Goal: Task Accomplishment & Management: Manage account settings

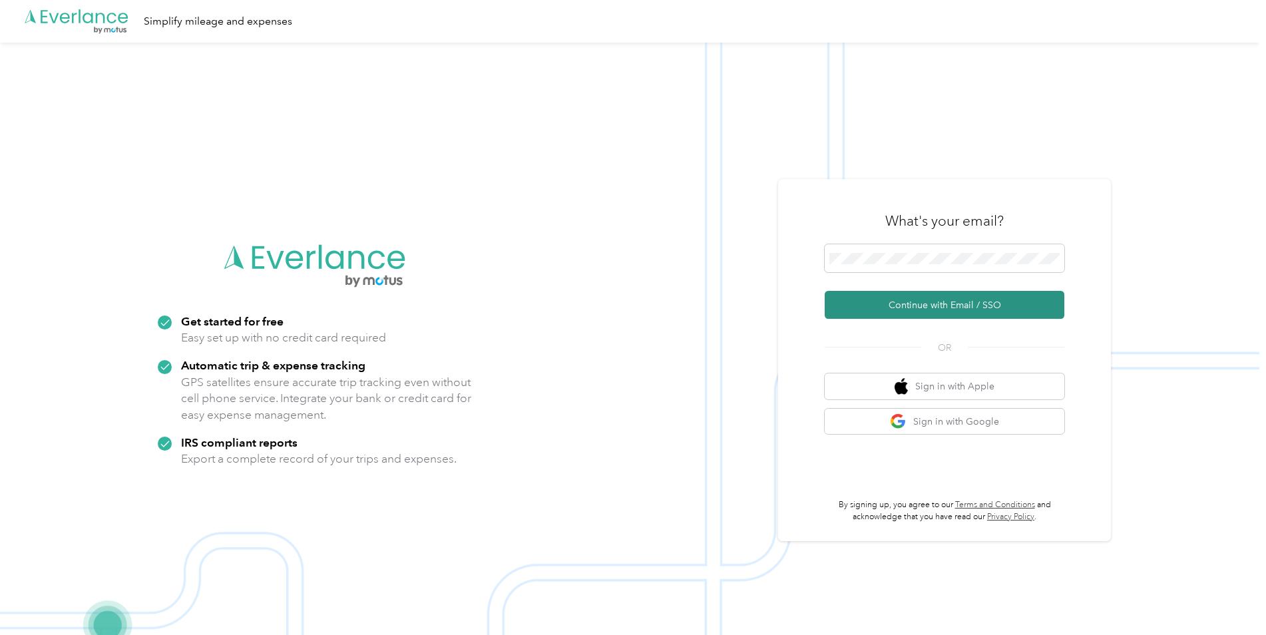
click at [1030, 306] on button "Continue with Email / SSO" at bounding box center [945, 305] width 240 height 28
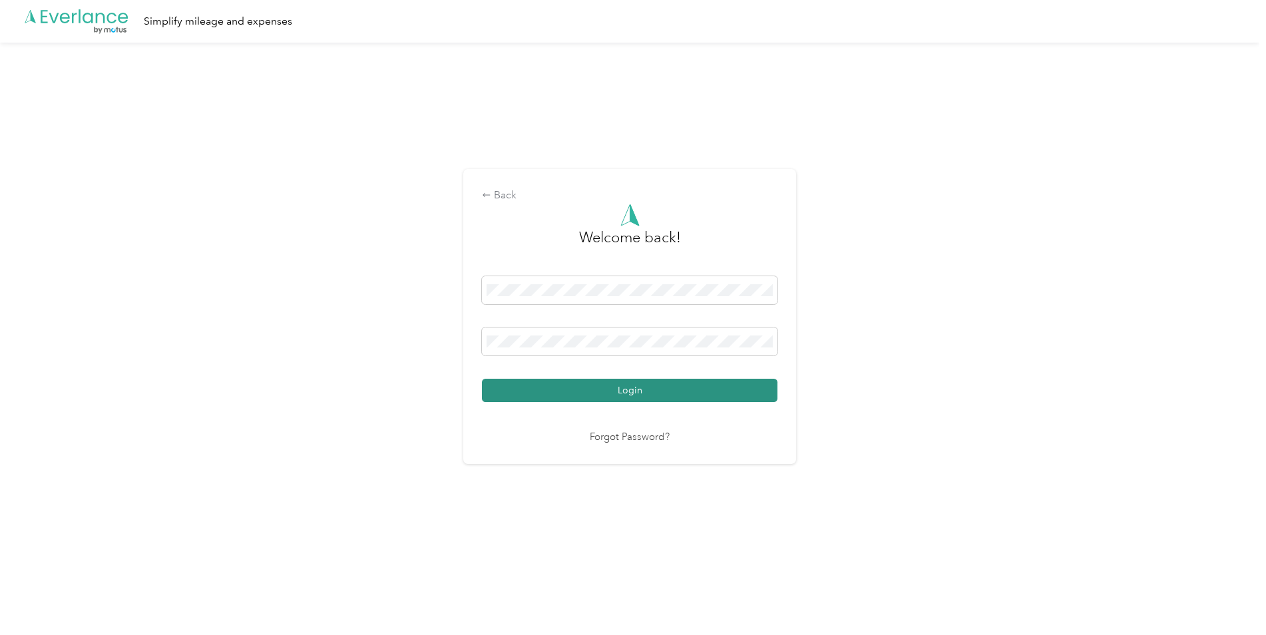
click at [659, 386] on button "Login" at bounding box center [629, 390] width 295 height 23
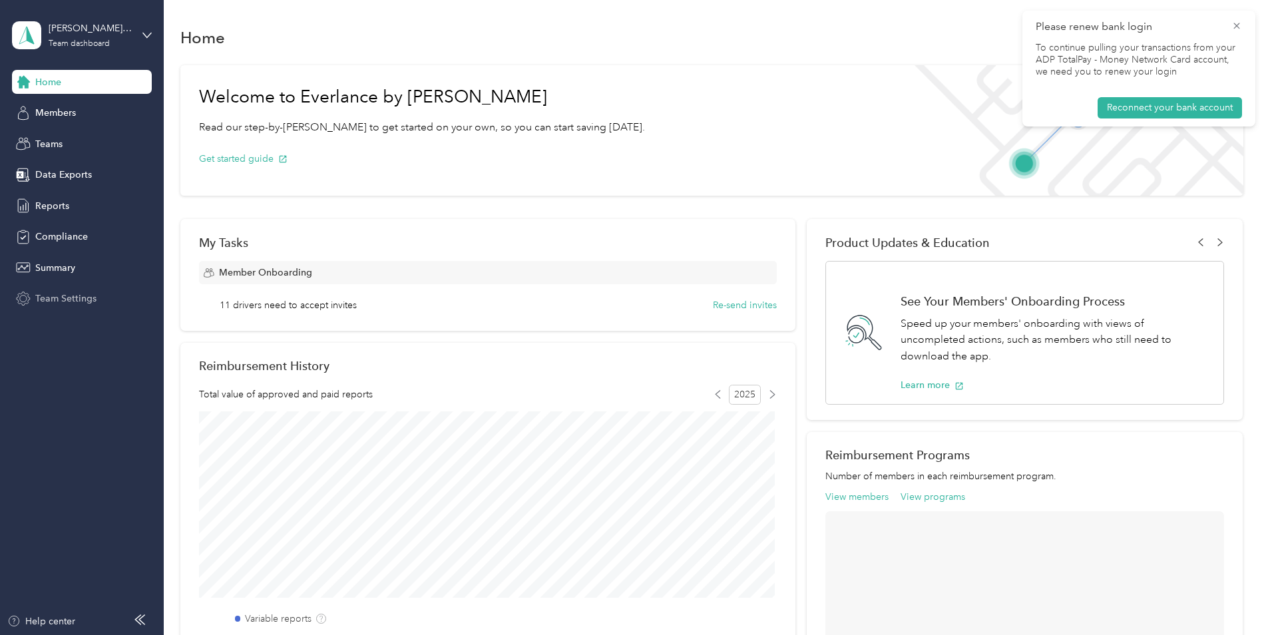
click at [57, 301] on span "Team Settings" at bounding box center [65, 298] width 61 height 14
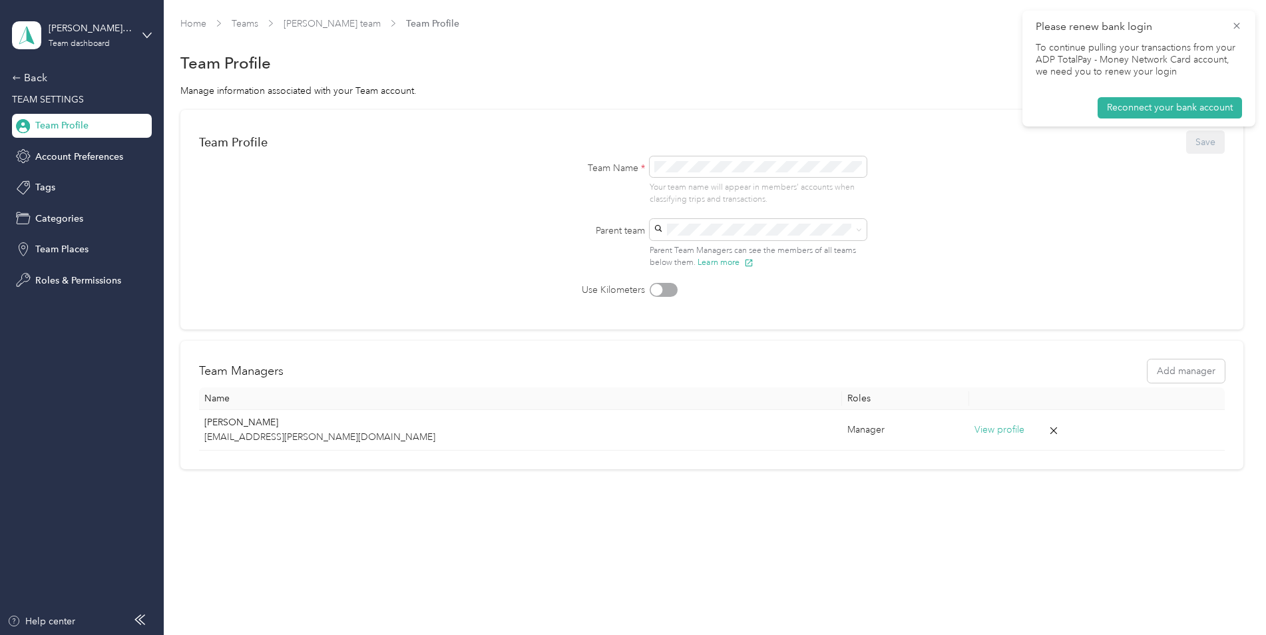
click at [114, 125] on div "Team Profile" at bounding box center [82, 126] width 140 height 24
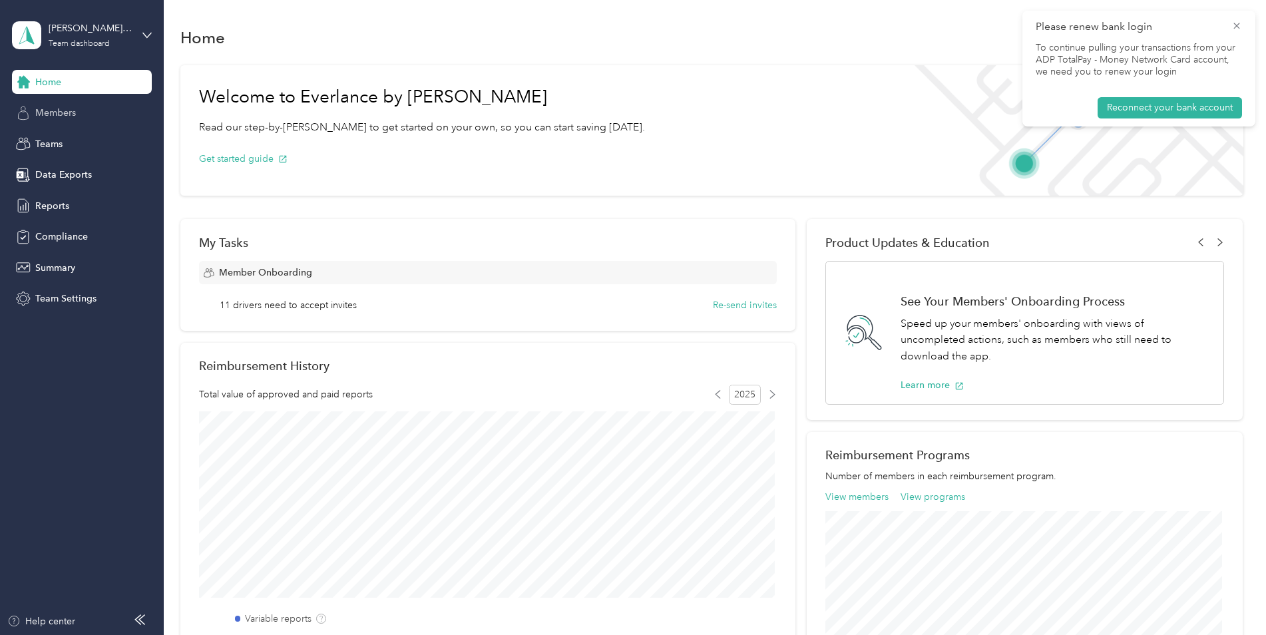
click at [57, 112] on span "Members" at bounding box center [55, 113] width 41 height 14
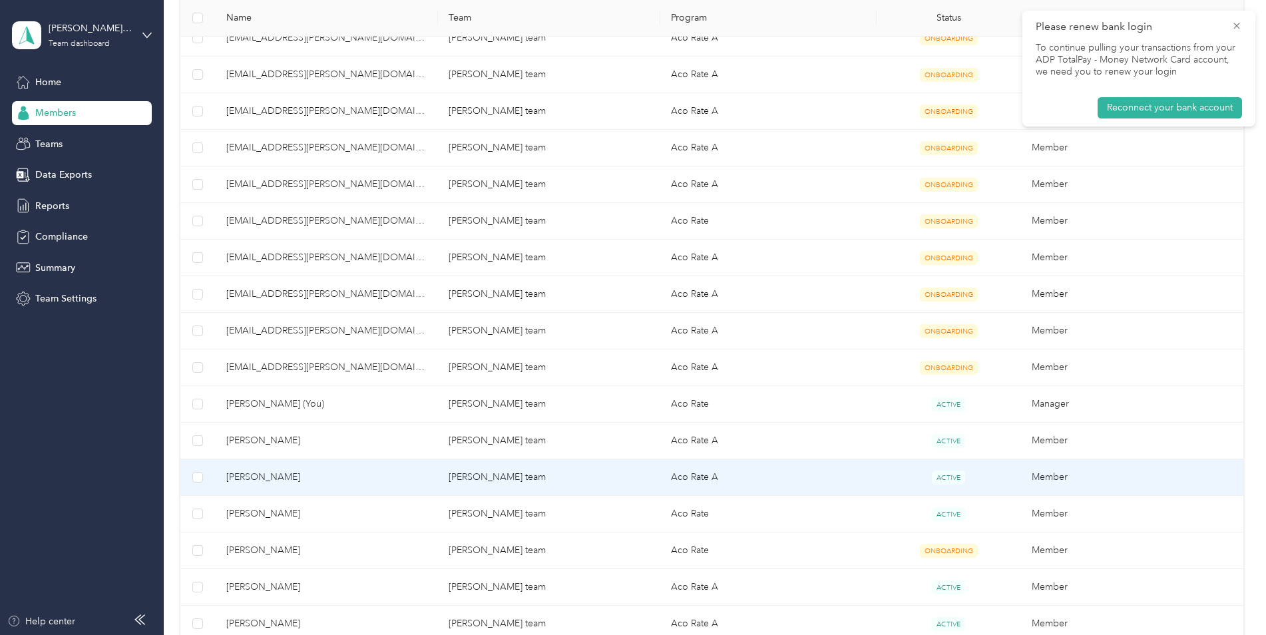
scroll to position [373, 0]
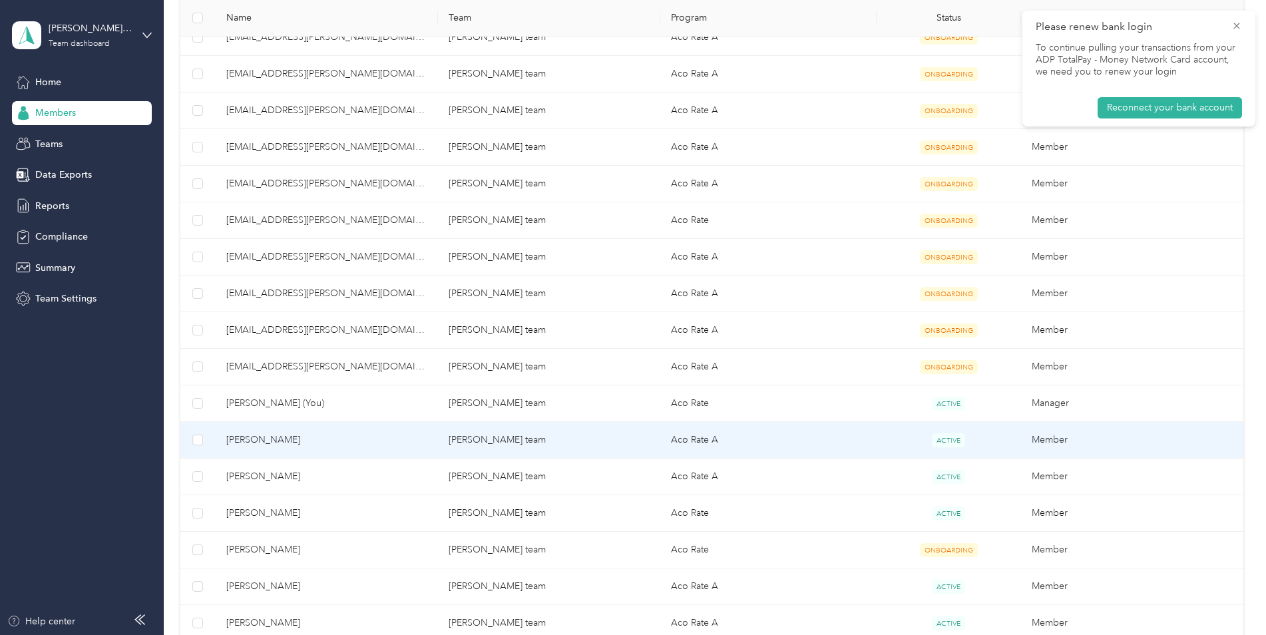
click at [490, 438] on td "[PERSON_NAME] team" at bounding box center [549, 440] width 222 height 37
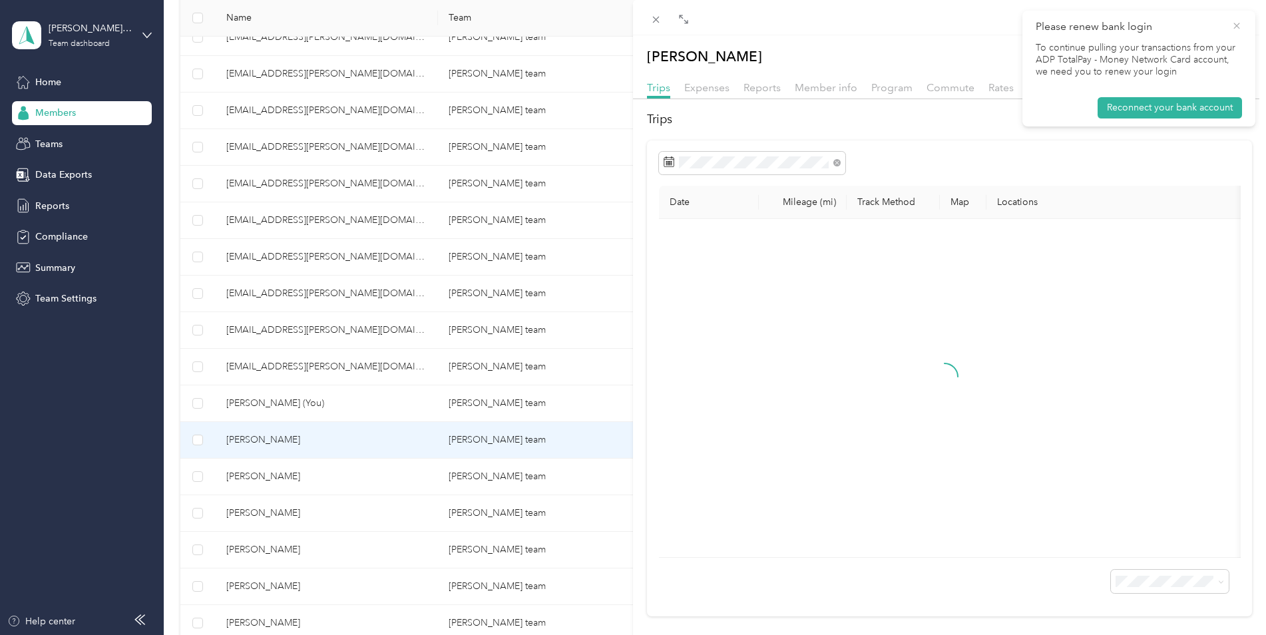
click at [1235, 25] on icon at bounding box center [1236, 26] width 6 height 6
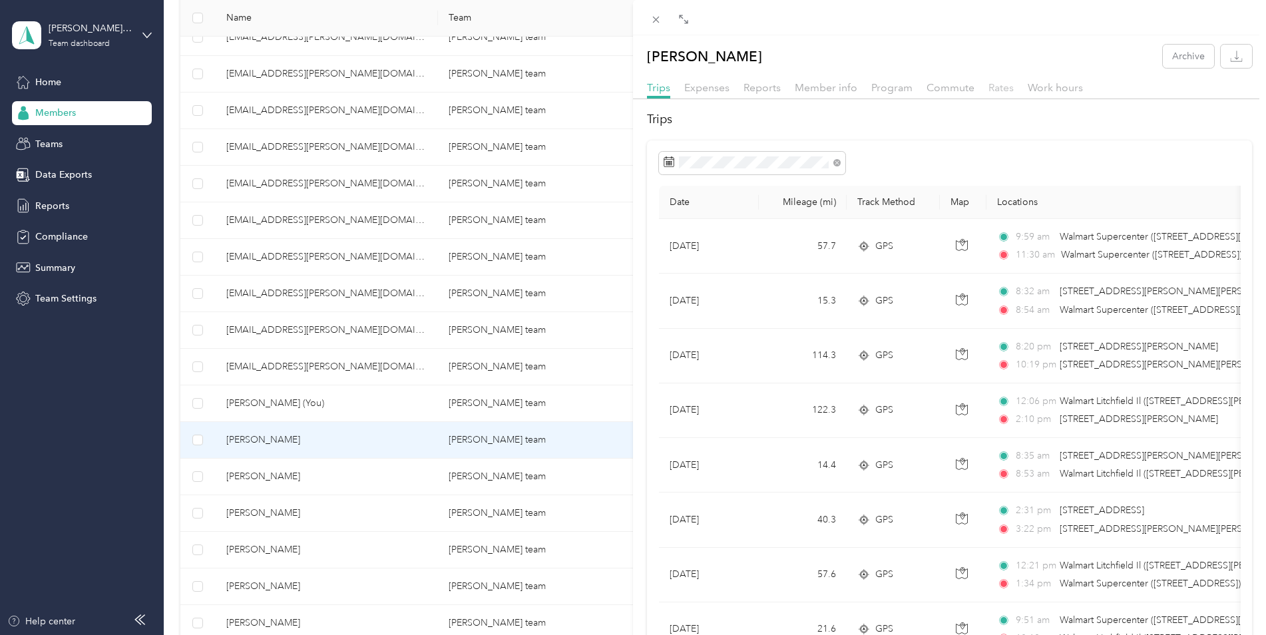
click at [996, 86] on span "Rates" at bounding box center [1000, 87] width 25 height 13
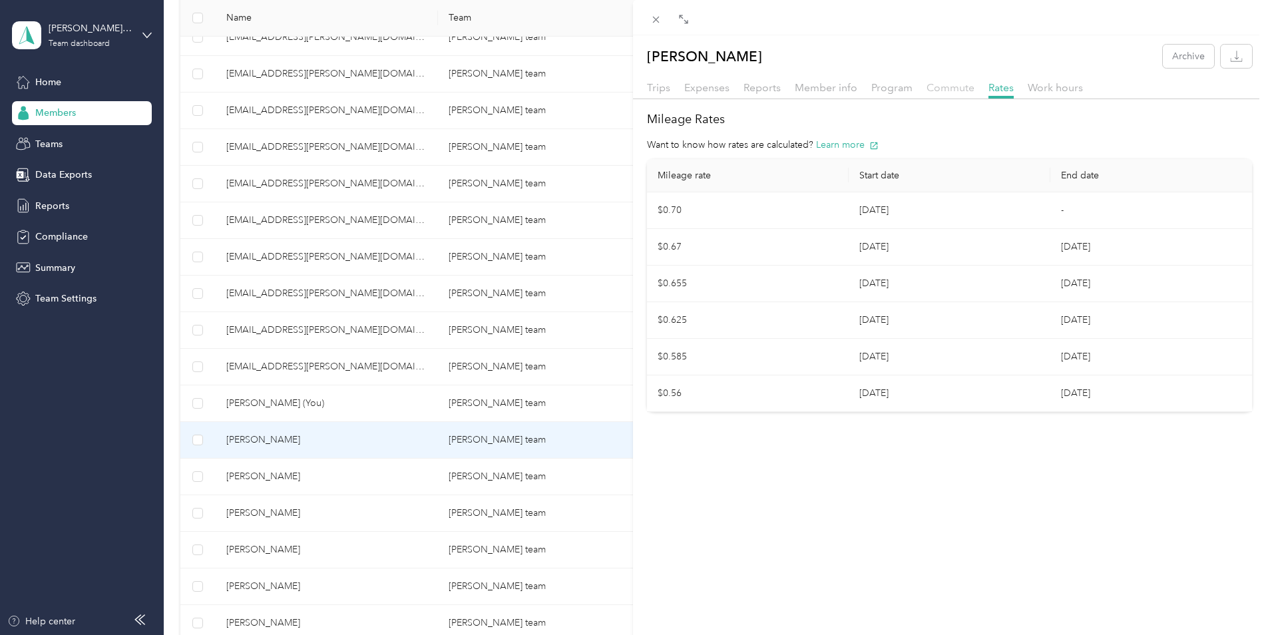
click at [947, 88] on span "Commute" at bounding box center [950, 87] width 48 height 13
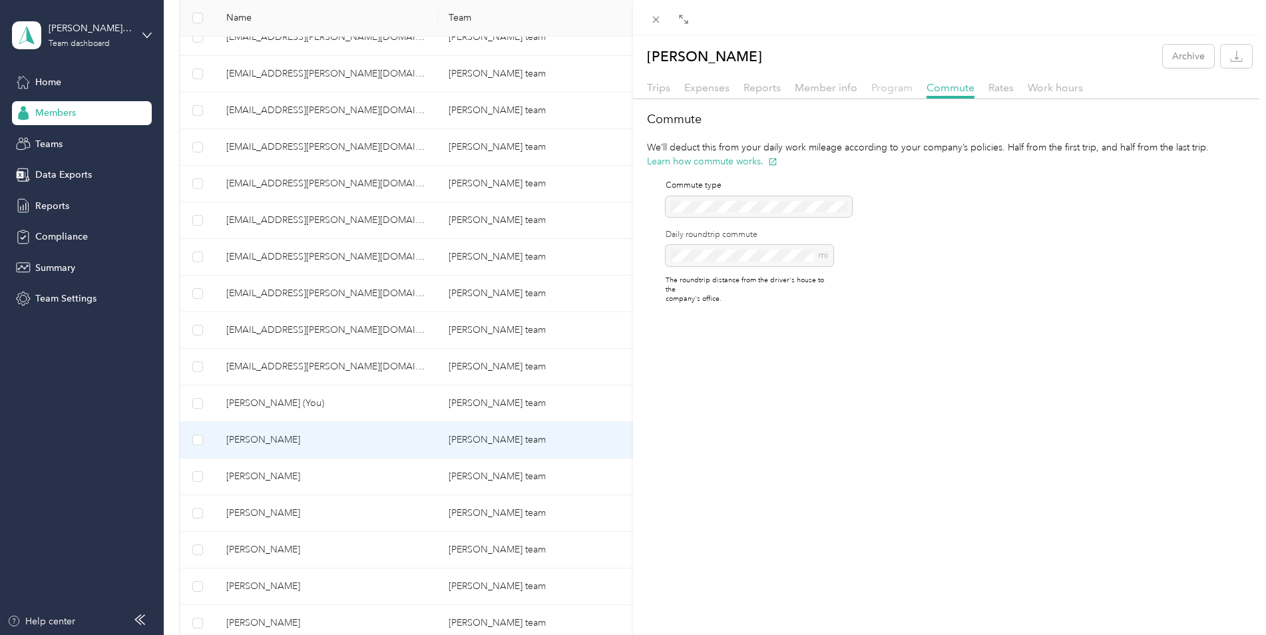
click at [880, 85] on span "Program" at bounding box center [891, 87] width 41 height 13
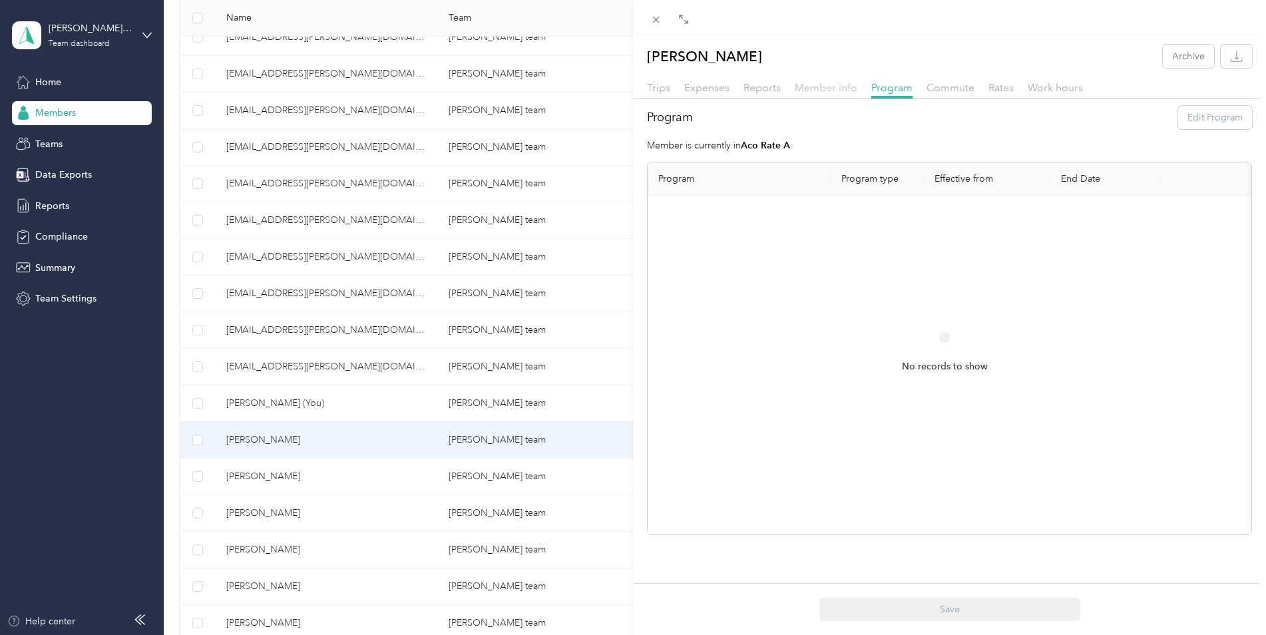
click at [827, 87] on span "Member info" at bounding box center [826, 87] width 63 height 13
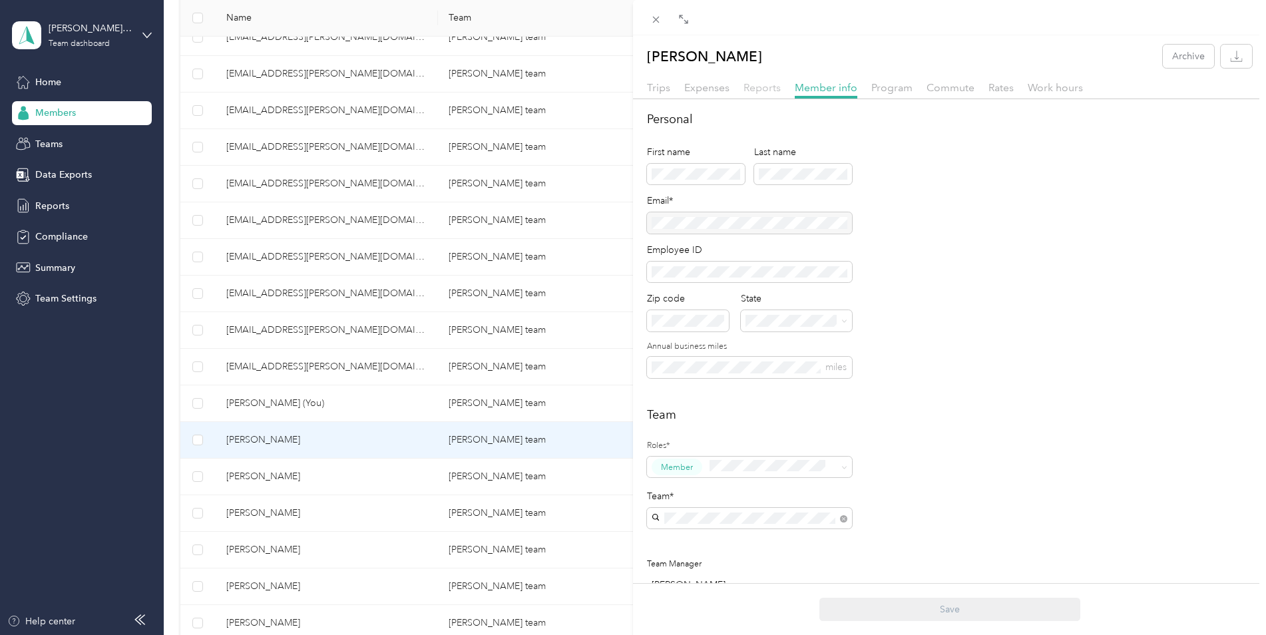
click at [759, 86] on span "Reports" at bounding box center [761, 87] width 37 height 13
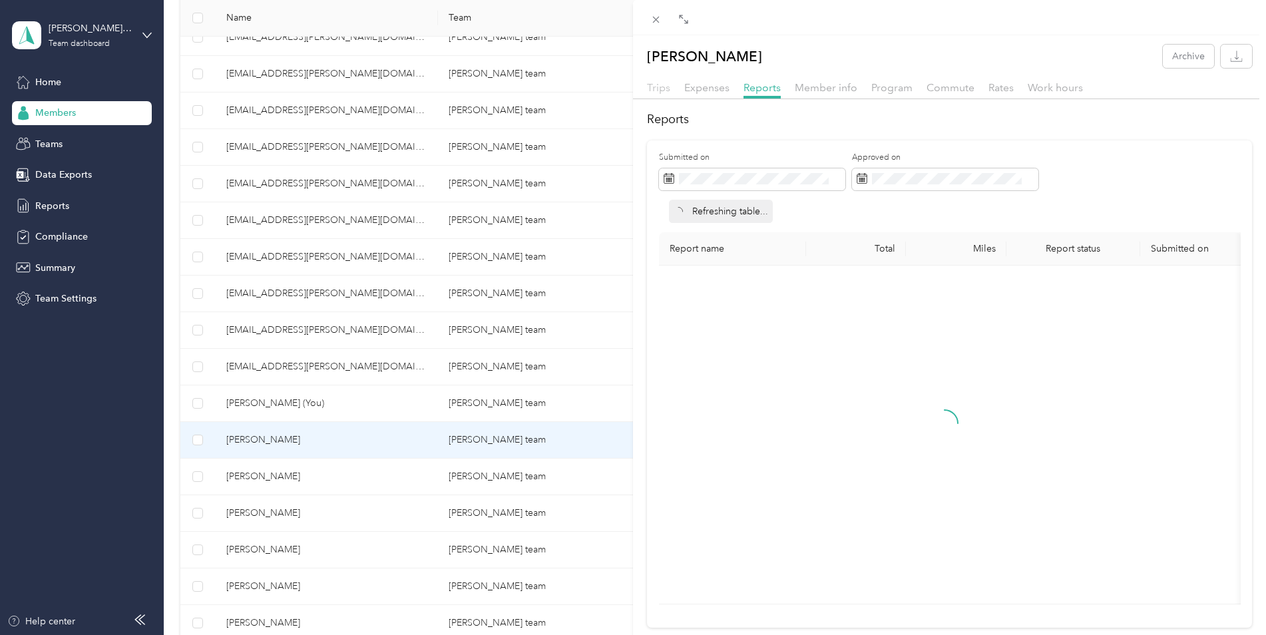
click at [668, 89] on span "Trips" at bounding box center [658, 87] width 23 height 13
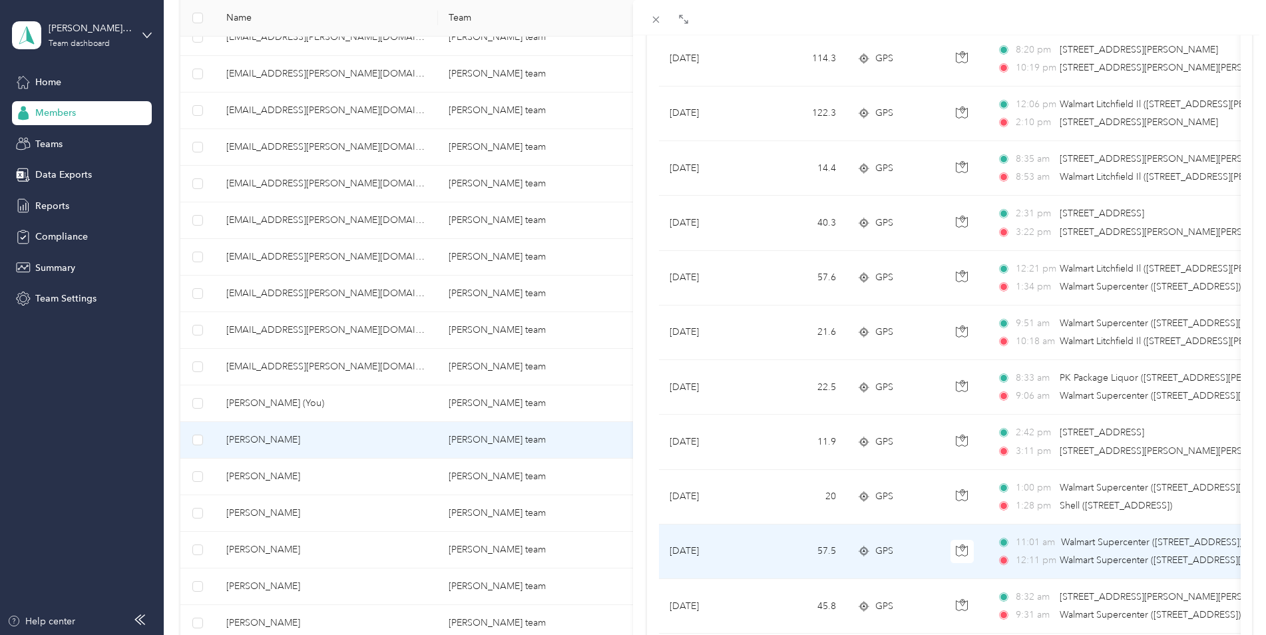
scroll to position [297, 0]
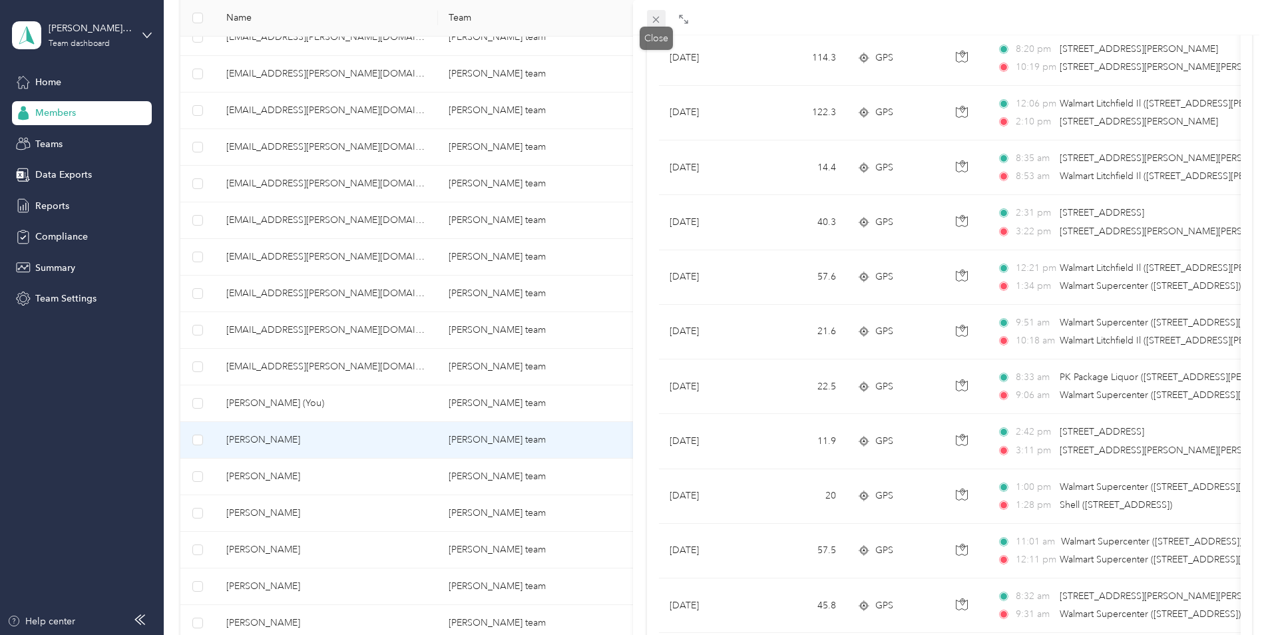
click at [654, 21] on icon at bounding box center [656, 20] width 7 height 7
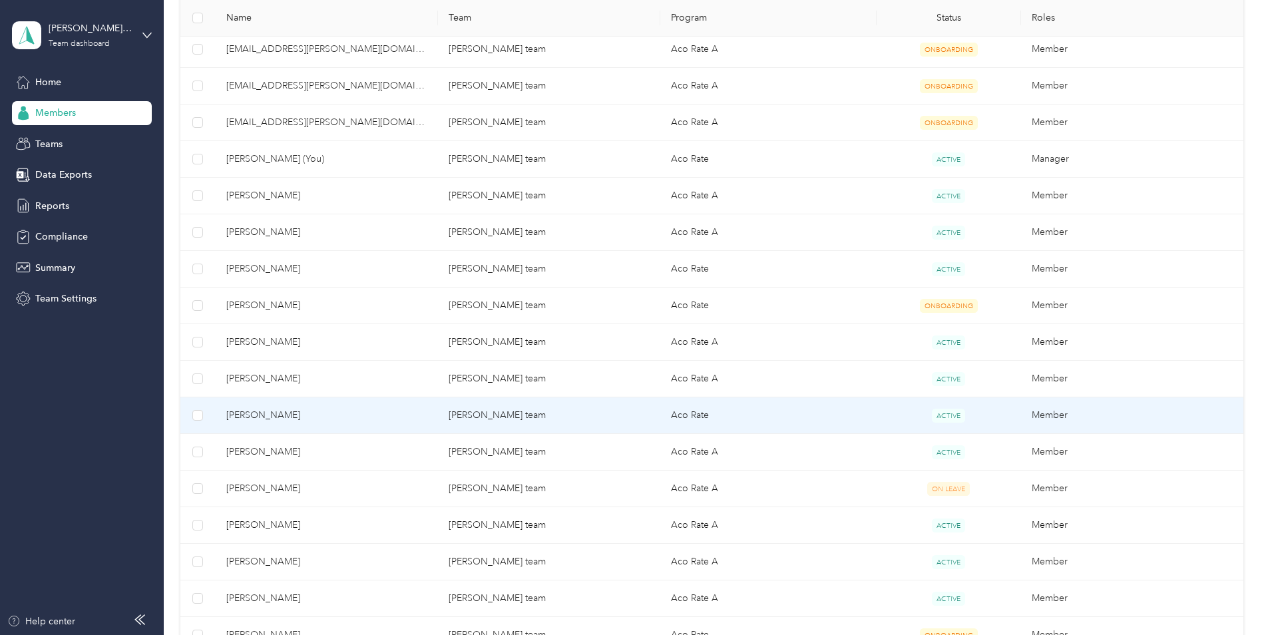
scroll to position [617, 0]
click at [401, 413] on span "[PERSON_NAME]" at bounding box center [326, 416] width 201 height 15
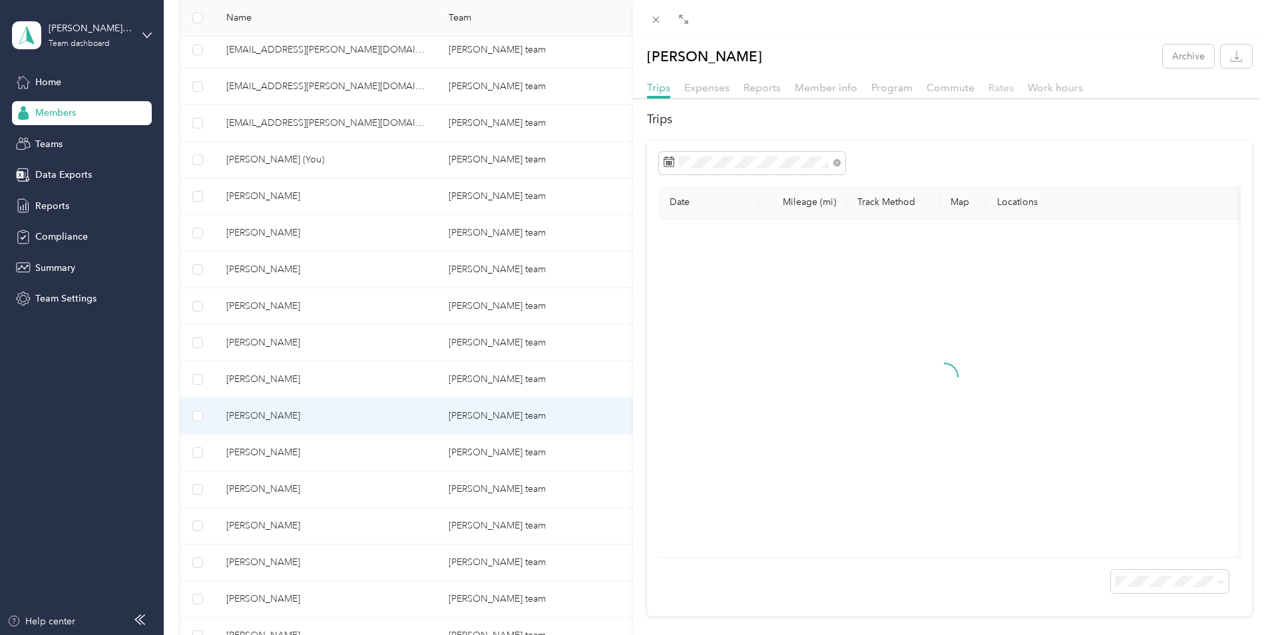
click at [999, 89] on span "Rates" at bounding box center [1000, 87] width 25 height 13
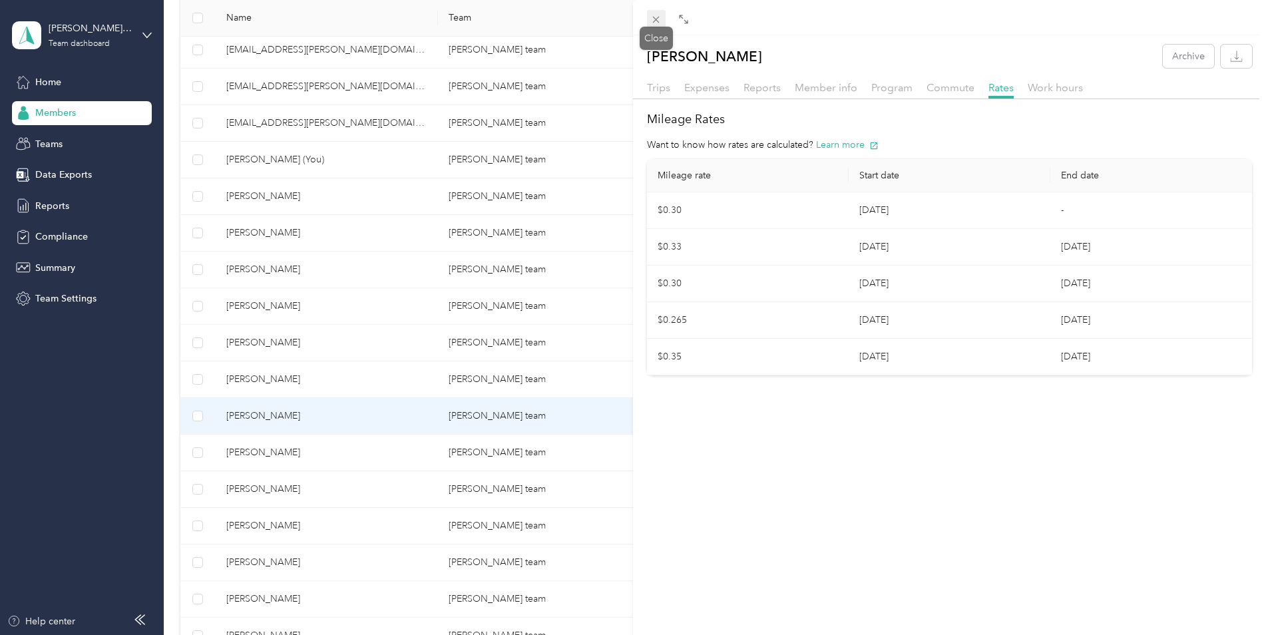
click at [658, 19] on icon at bounding box center [655, 19] width 11 height 11
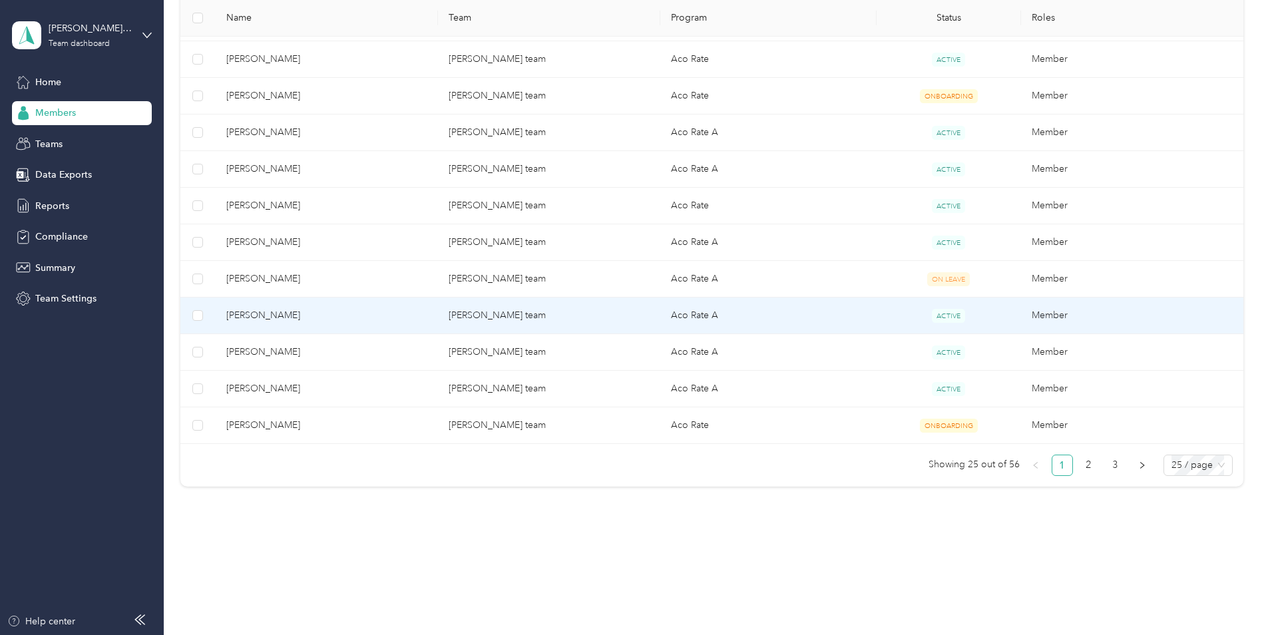
scroll to position [828, 0]
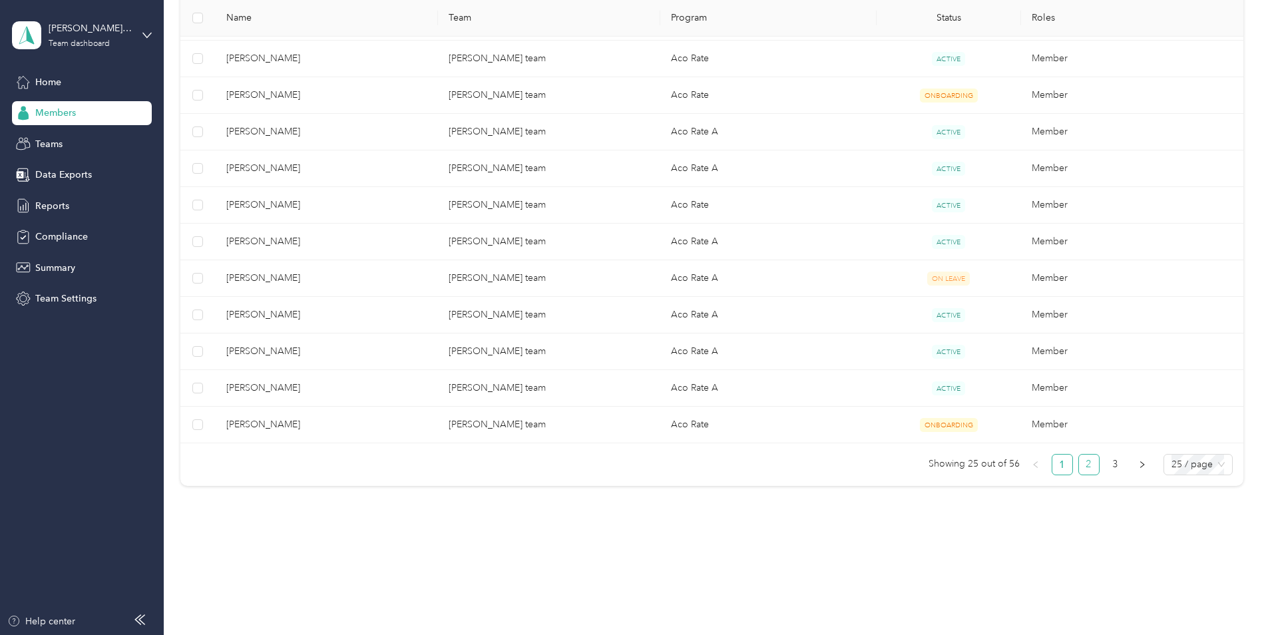
click at [1089, 465] on link "2" at bounding box center [1089, 465] width 20 height 20
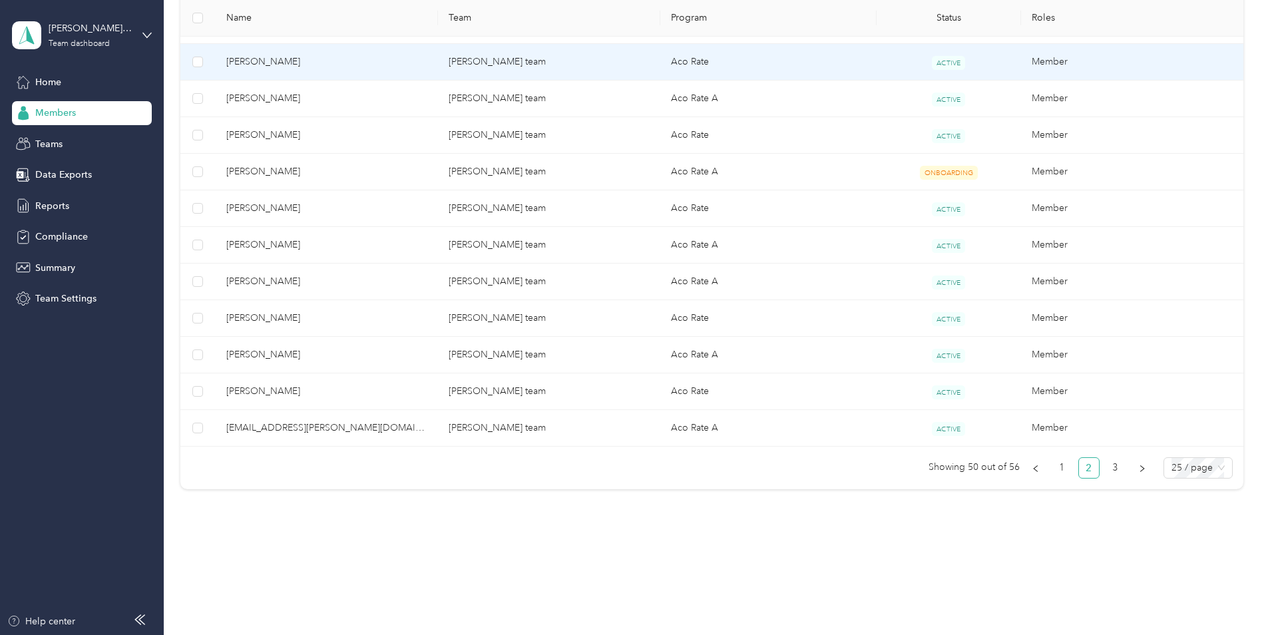
scroll to position [828, 0]
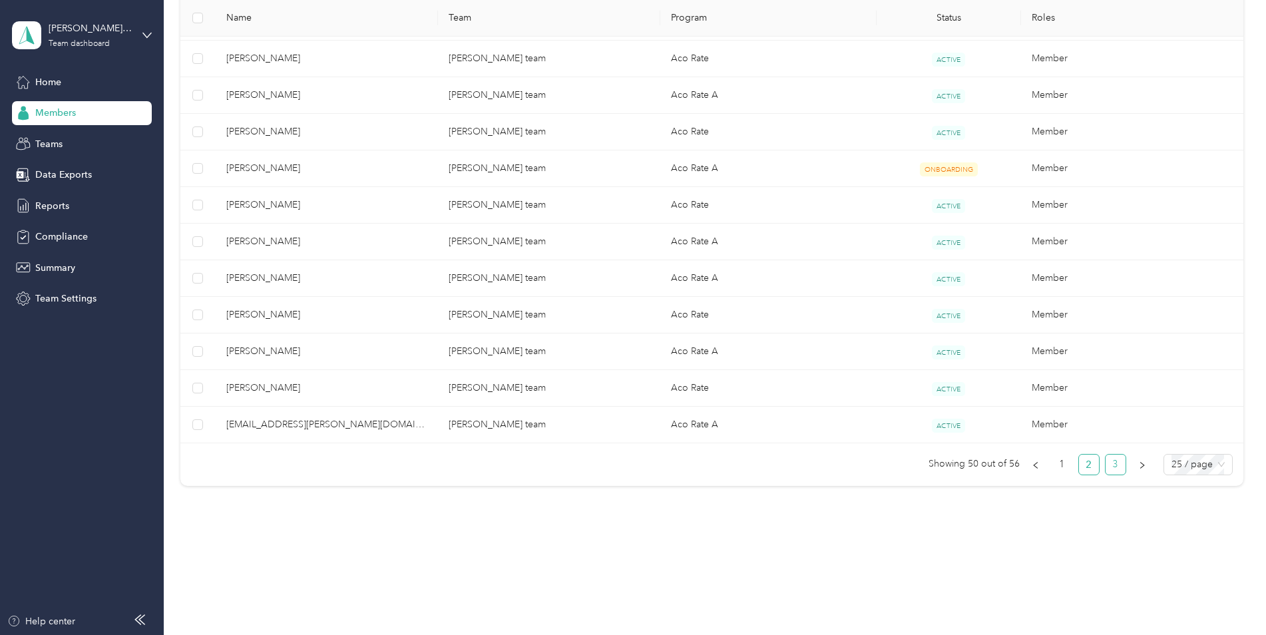
click at [1112, 464] on link "3" at bounding box center [1115, 465] width 20 height 20
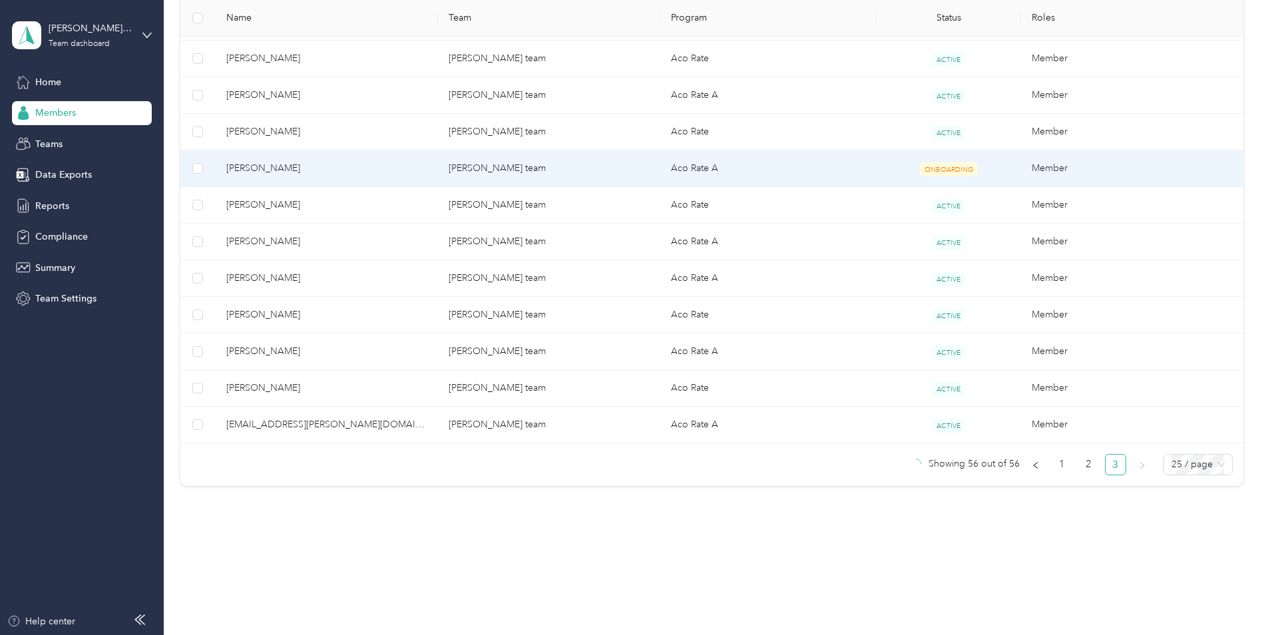
scroll to position [132, 0]
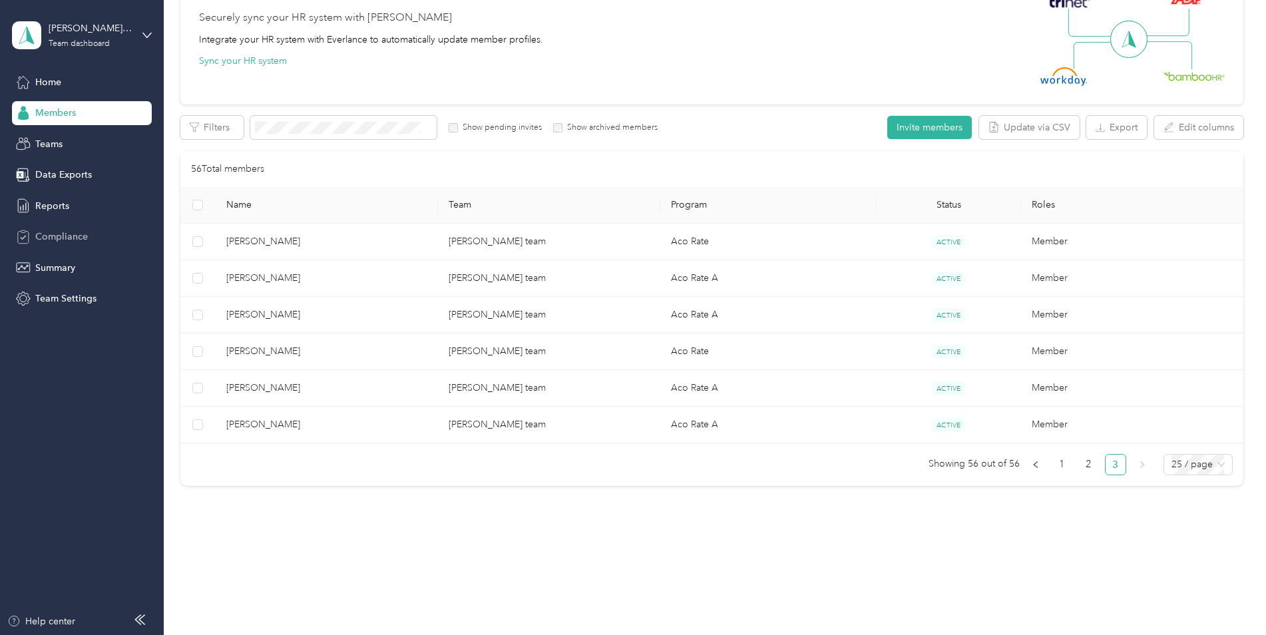
click at [65, 233] on span "Compliance" at bounding box center [61, 237] width 53 height 14
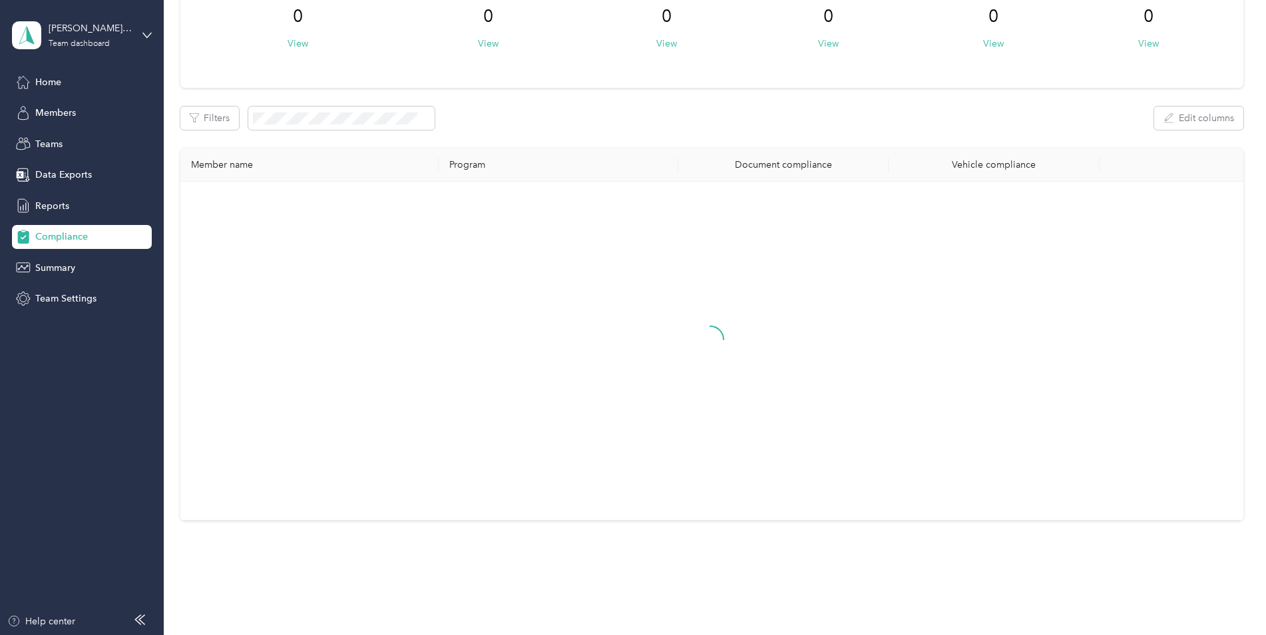
scroll to position [132, 0]
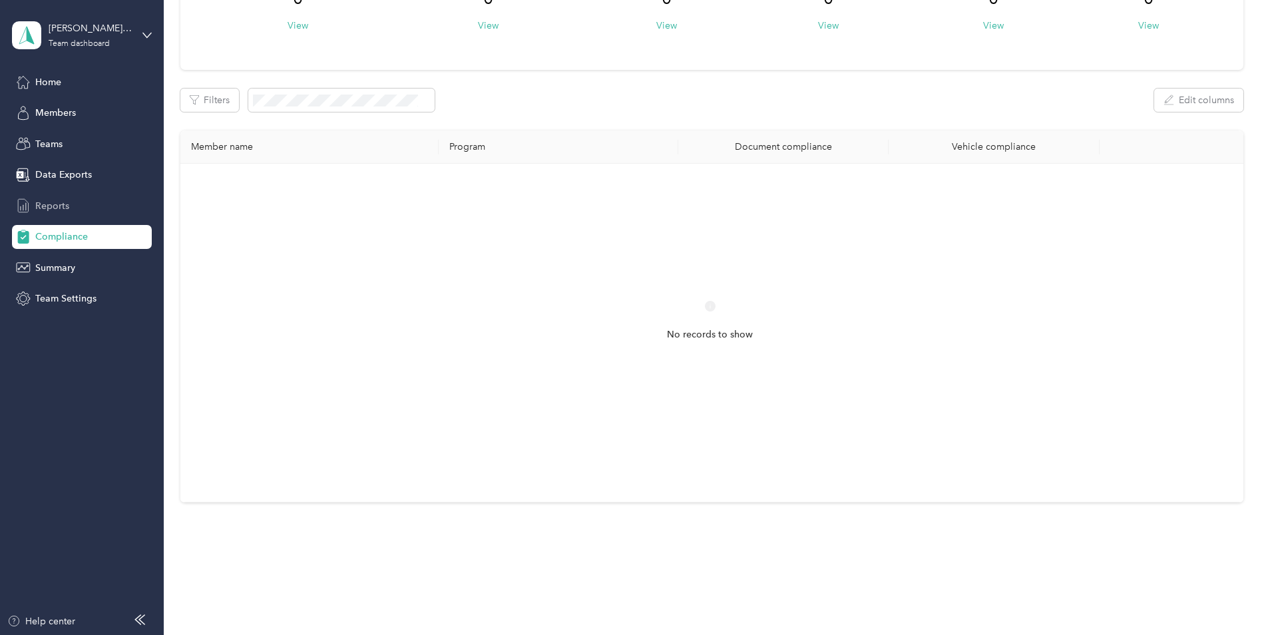
click at [49, 202] on span "Reports" at bounding box center [52, 206] width 34 height 14
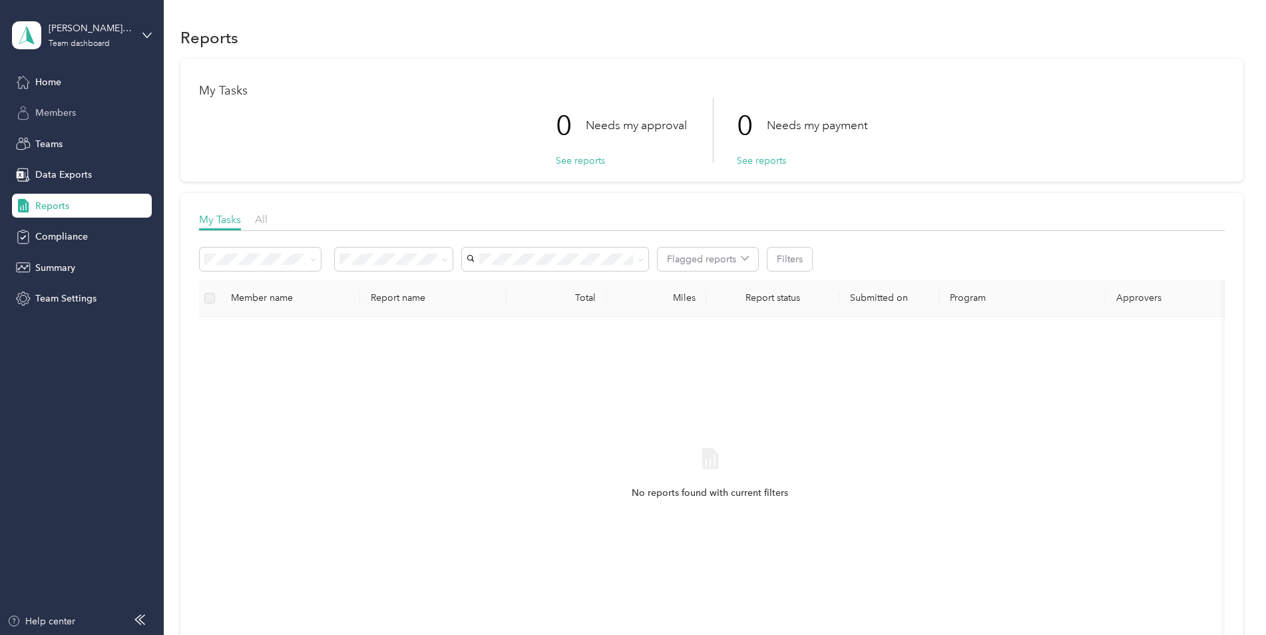
click at [53, 114] on span "Members" at bounding box center [55, 113] width 41 height 14
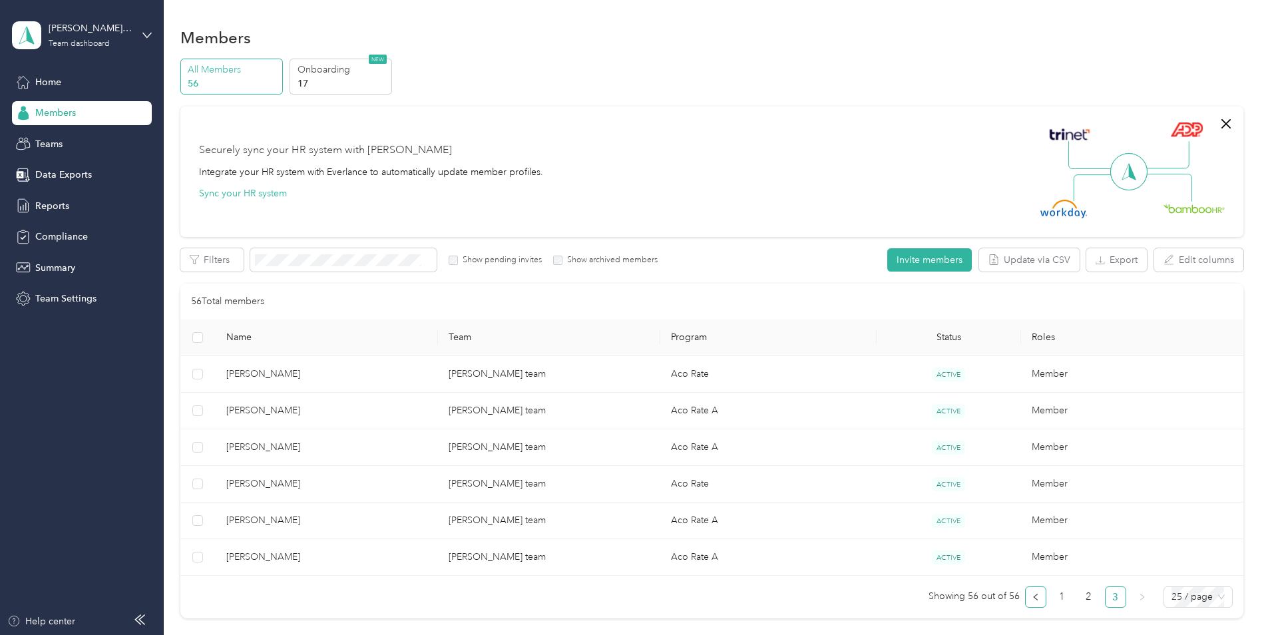
click at [1033, 598] on icon "left" at bounding box center [1035, 597] width 4 height 7
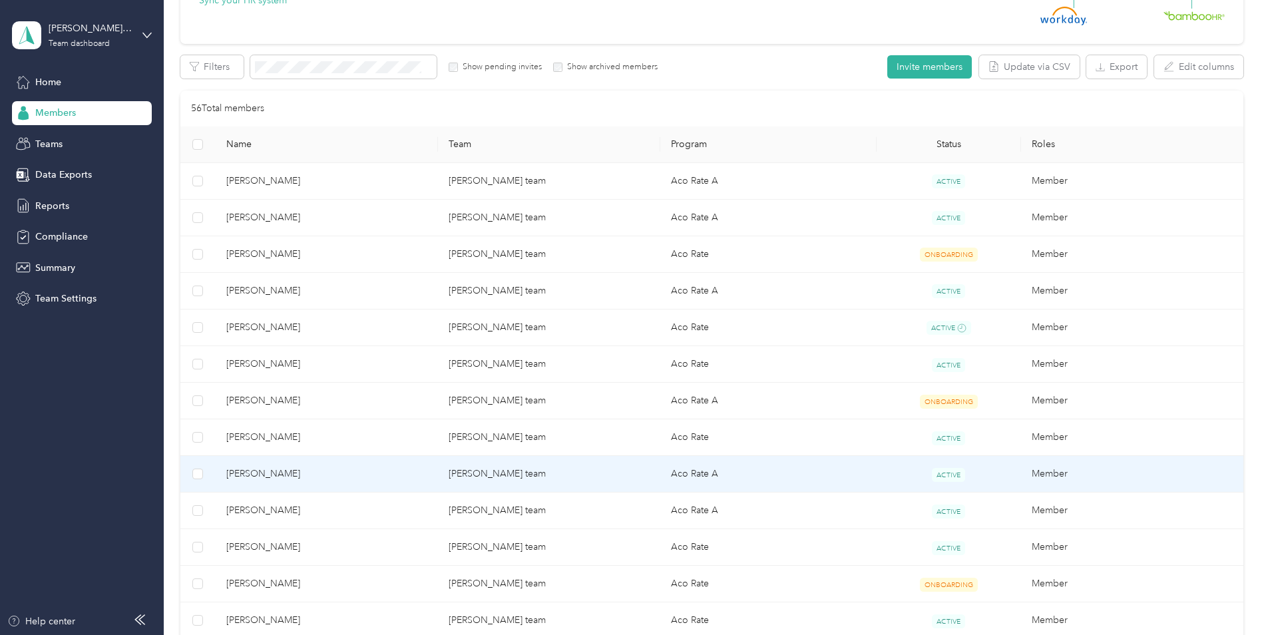
scroll to position [192, 0]
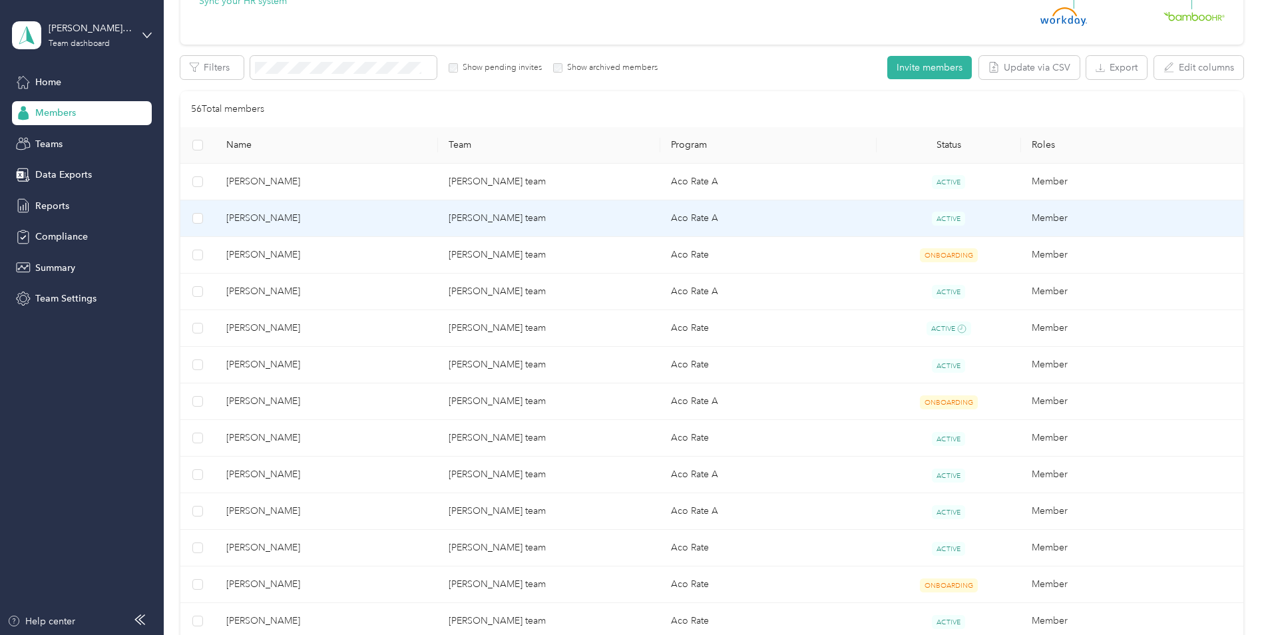
click at [785, 216] on td "Aco Rate A" at bounding box center [768, 218] width 216 height 37
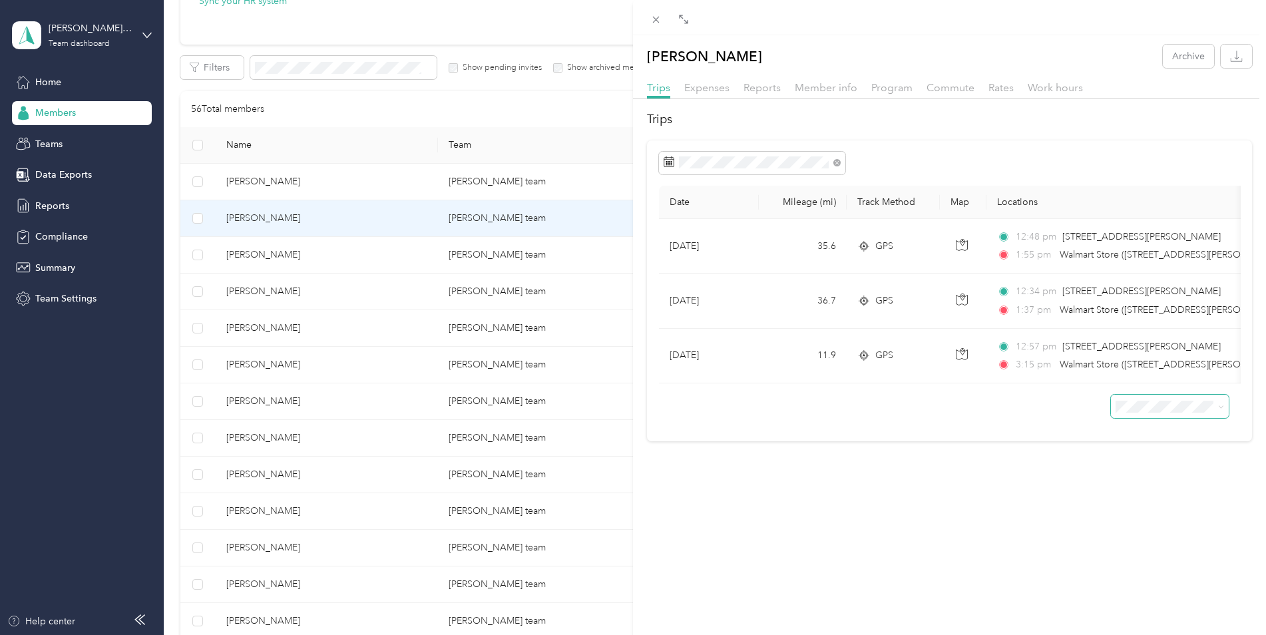
click at [1218, 410] on icon at bounding box center [1221, 407] width 6 height 6
click at [942, 460] on div "[PERSON_NAME] Archive Trips Expenses Reports Member info Program Commute Rates …" at bounding box center [949, 352] width 633 height 635
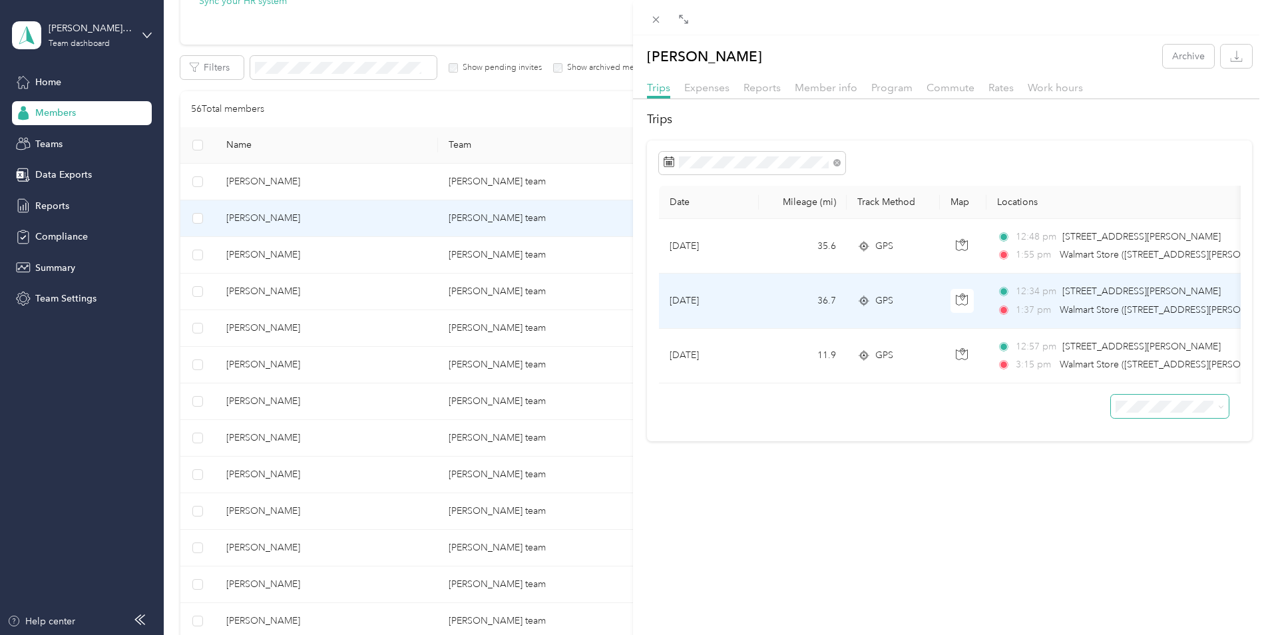
click at [771, 297] on td "36.7" at bounding box center [803, 301] width 88 height 55
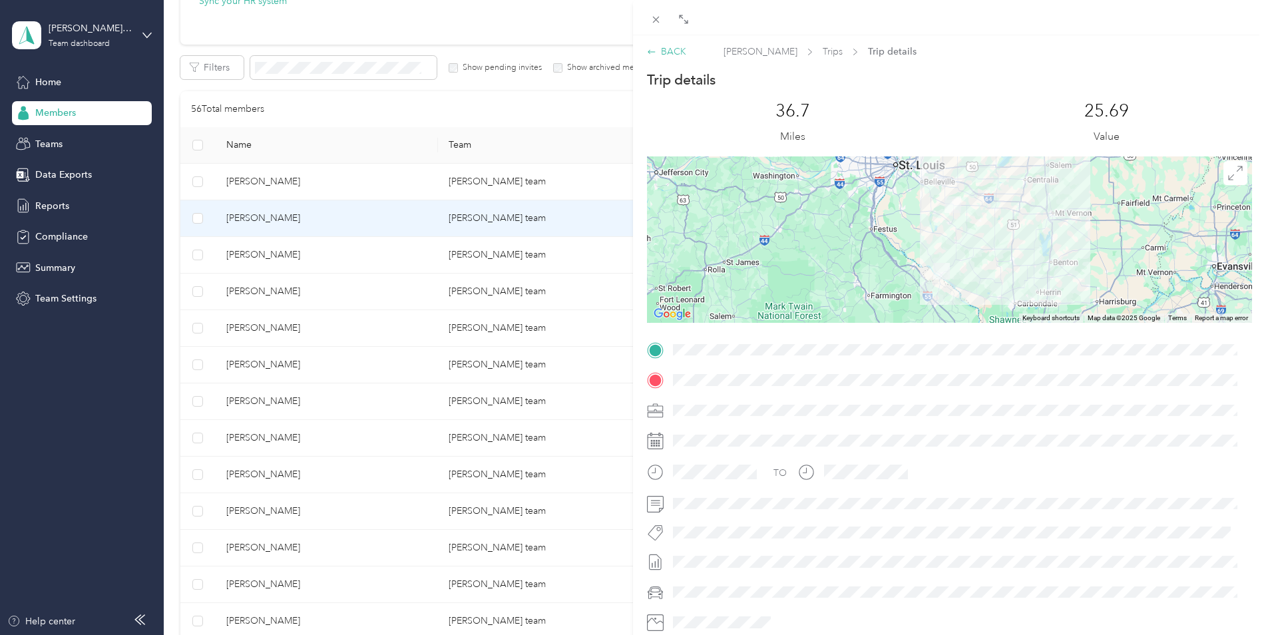
click at [671, 55] on div "BACK" at bounding box center [666, 52] width 39 height 14
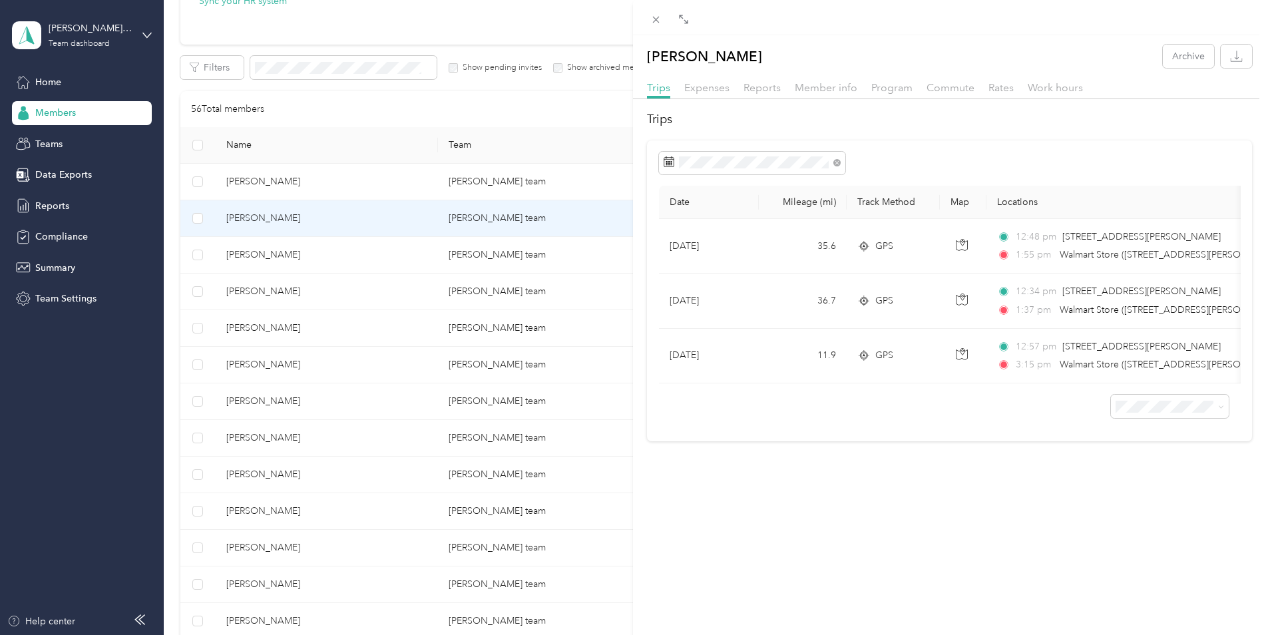
click at [331, 293] on div "[PERSON_NAME] Archive Trips Expenses Reports Member info Program Commute Rates …" at bounding box center [633, 317] width 1266 height 635
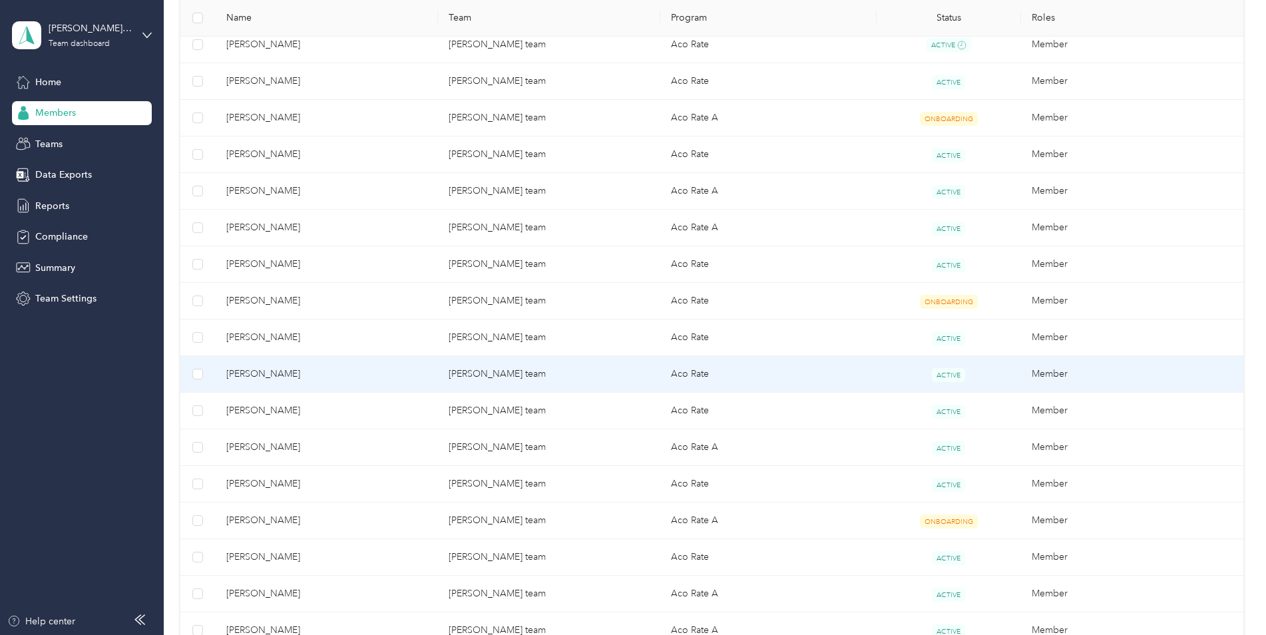
scroll to position [477, 0]
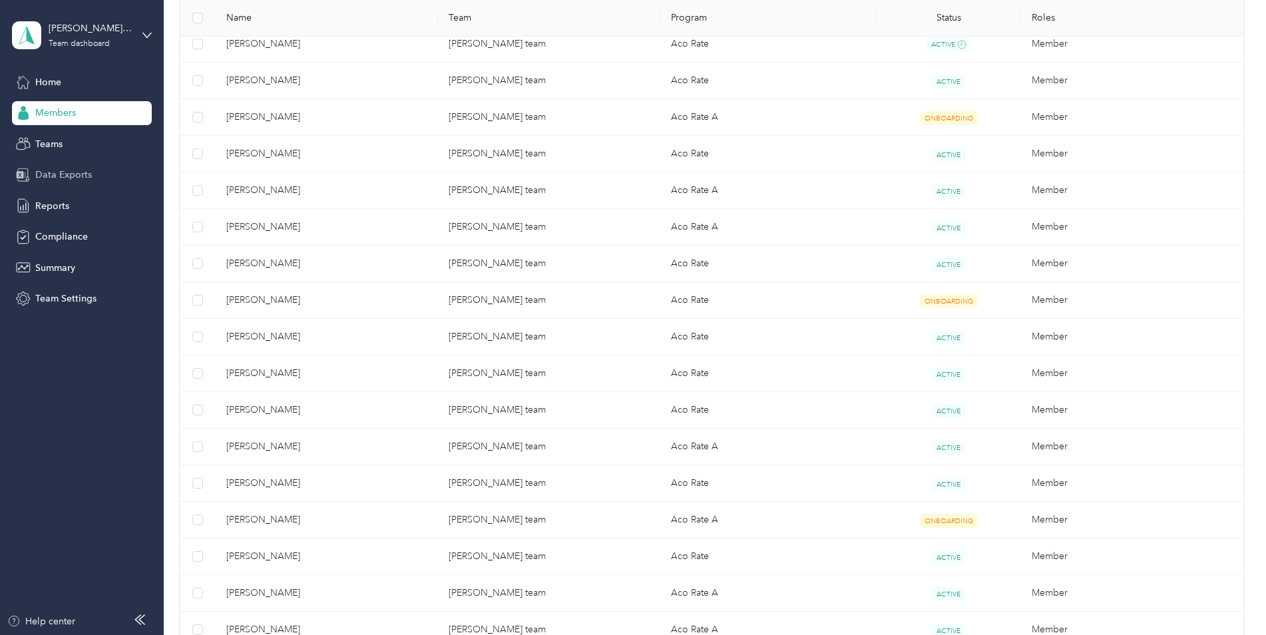
click at [74, 176] on span "Data Exports" at bounding box center [63, 175] width 57 height 14
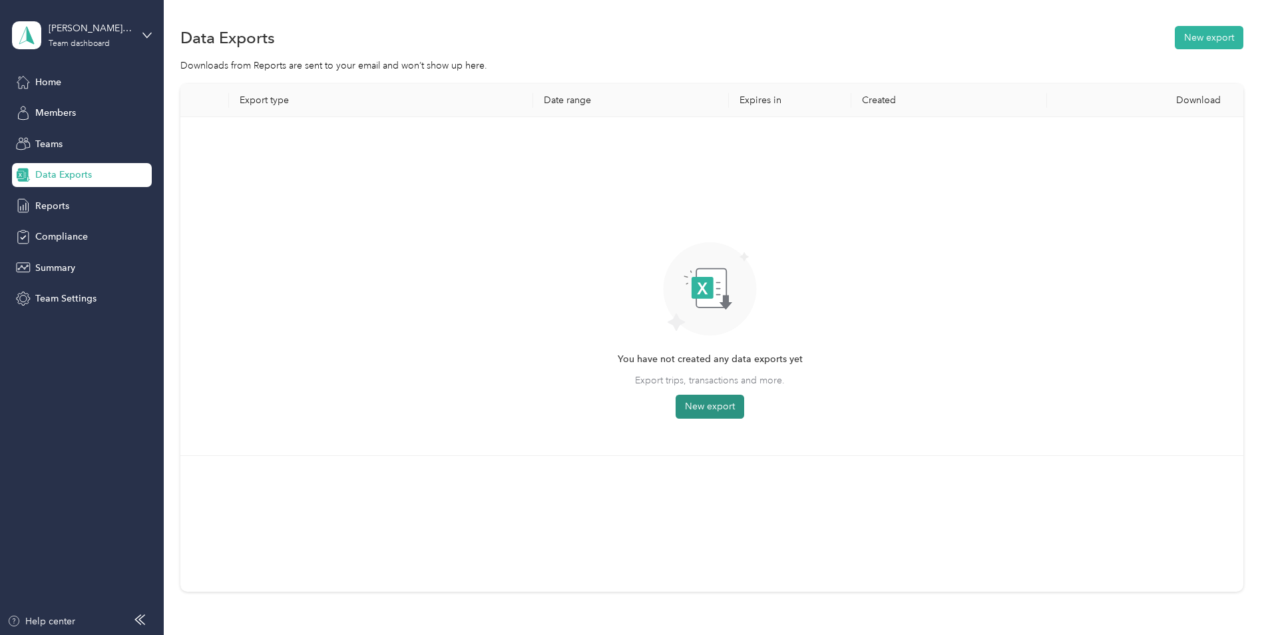
click at [707, 405] on button "New export" at bounding box center [710, 407] width 69 height 24
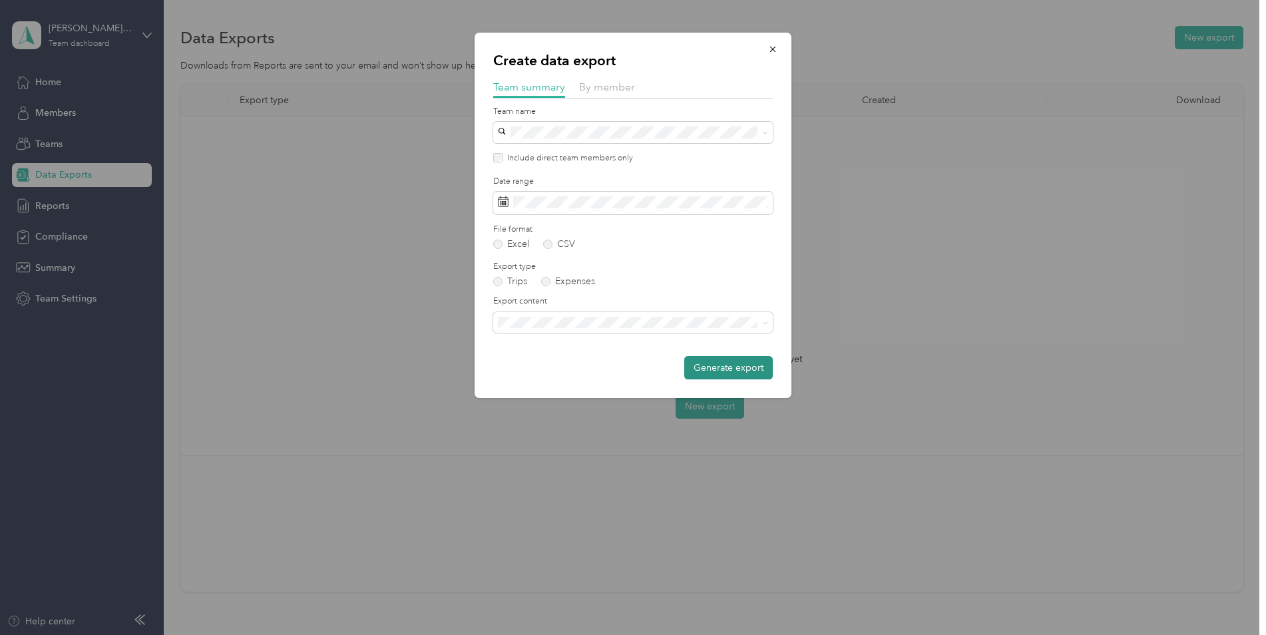
click at [713, 371] on button "Generate export" at bounding box center [728, 367] width 89 height 23
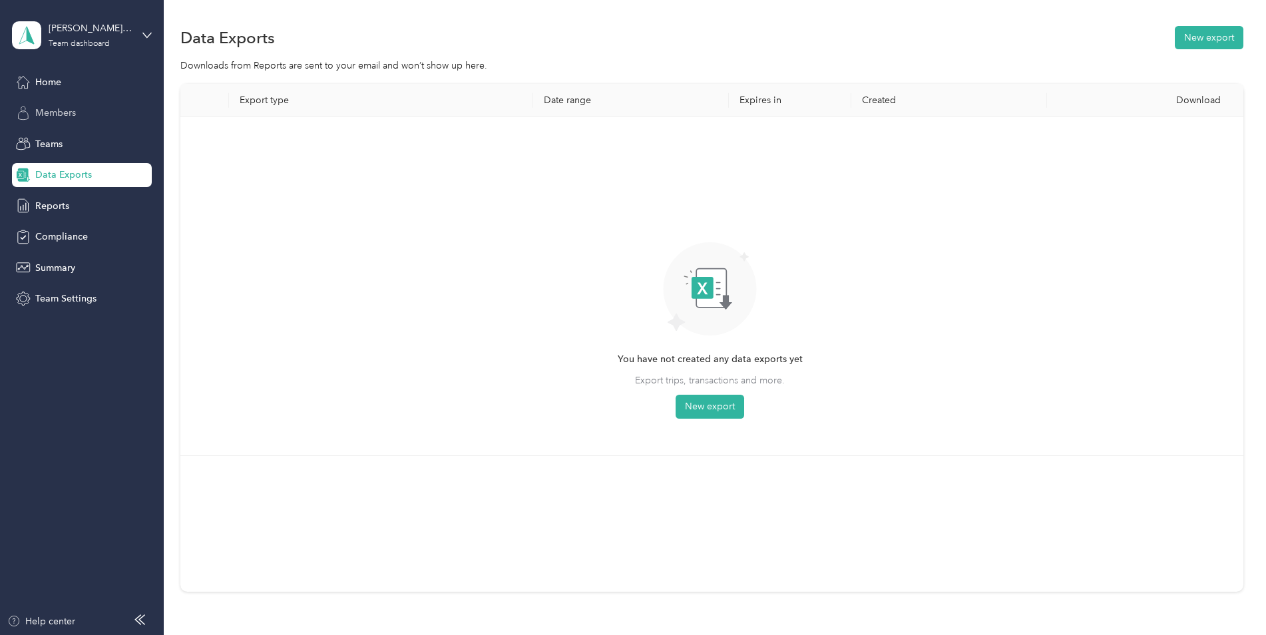
click at [56, 103] on div "Members" at bounding box center [82, 113] width 140 height 24
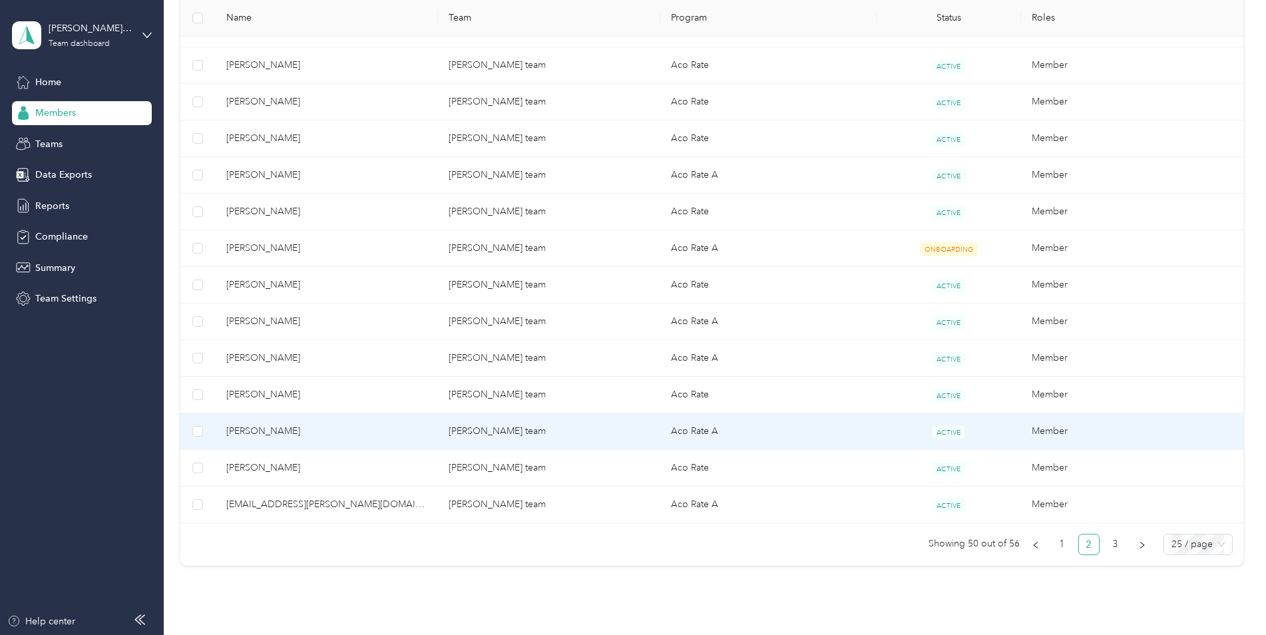
scroll to position [751, 0]
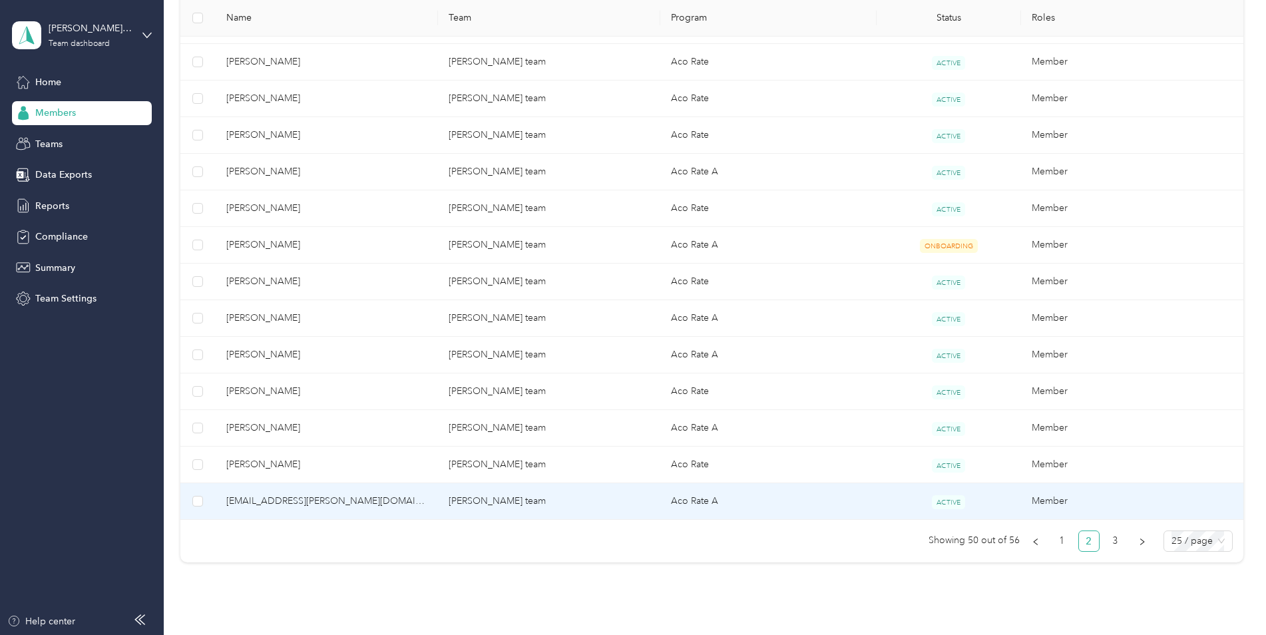
click at [791, 491] on td "Aco Rate A" at bounding box center [768, 501] width 216 height 37
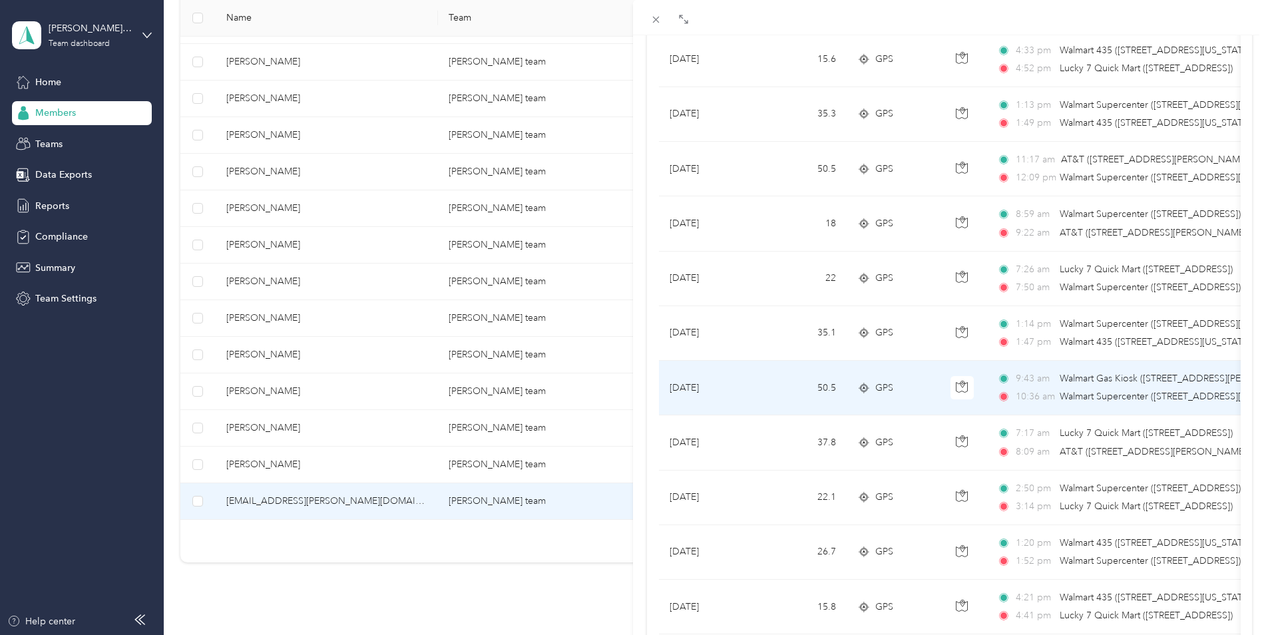
click at [781, 390] on td "50.5" at bounding box center [803, 388] width 88 height 55
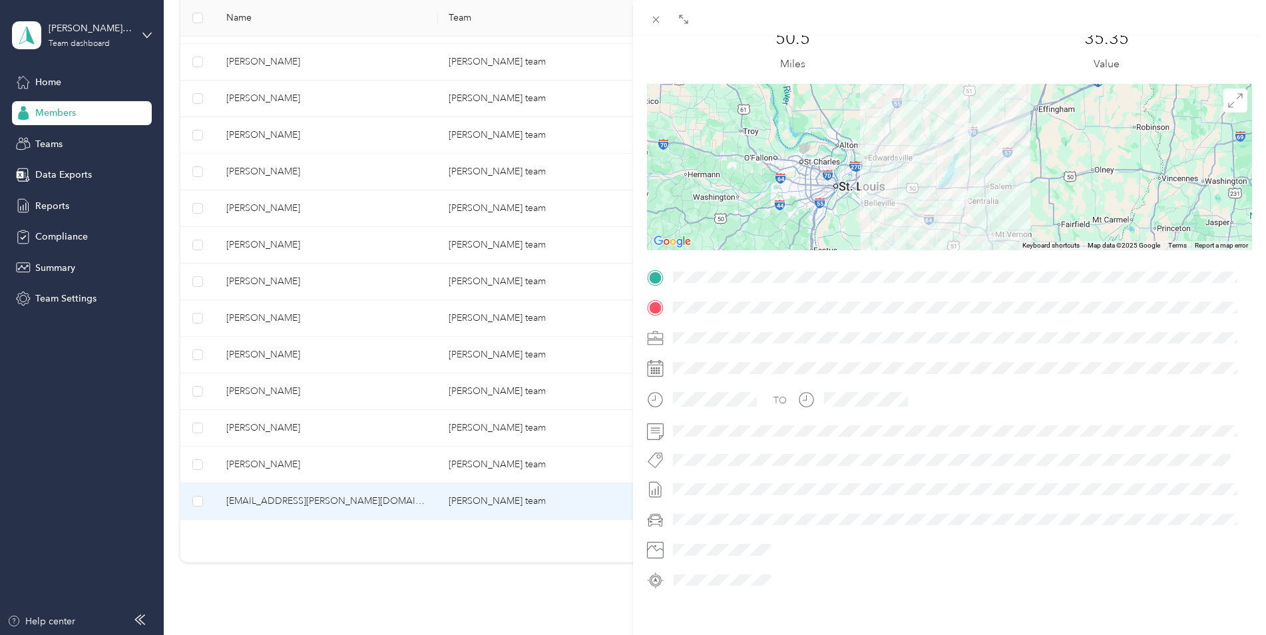
scroll to position [69, 0]
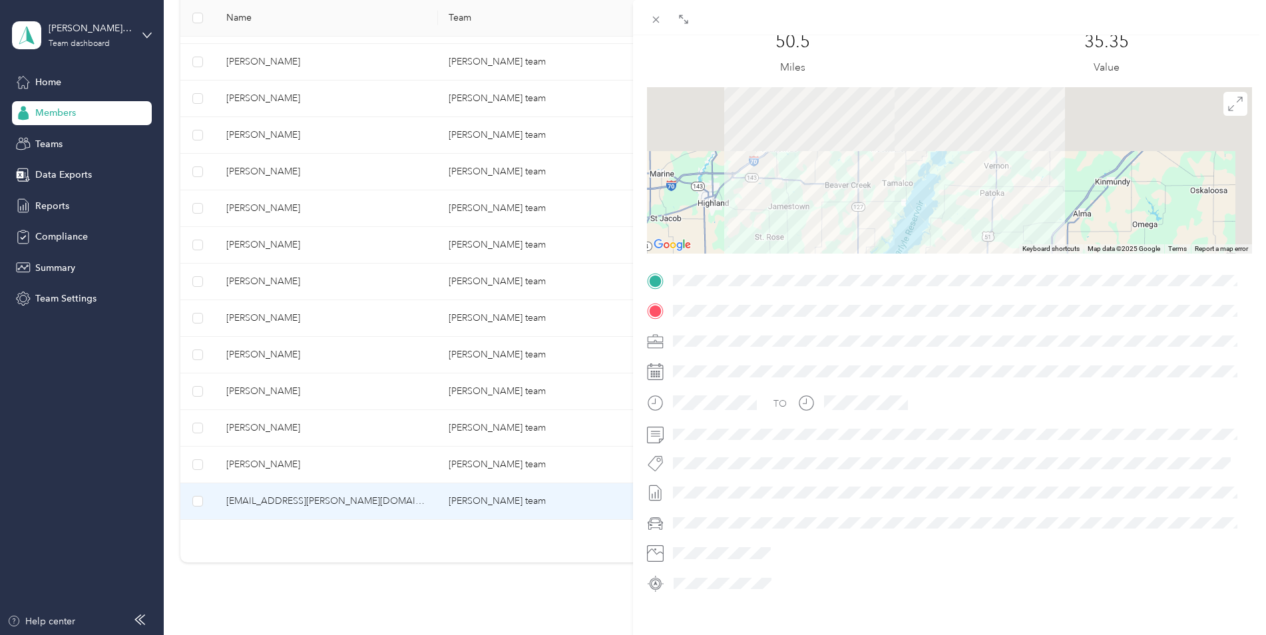
drag, startPoint x: 1022, startPoint y: 168, endPoint x: 898, endPoint y: 288, distance: 173.2
click at [898, 288] on div "Trip details This trip cannot be edited because it is either under review, appr…" at bounding box center [949, 297] width 605 height 593
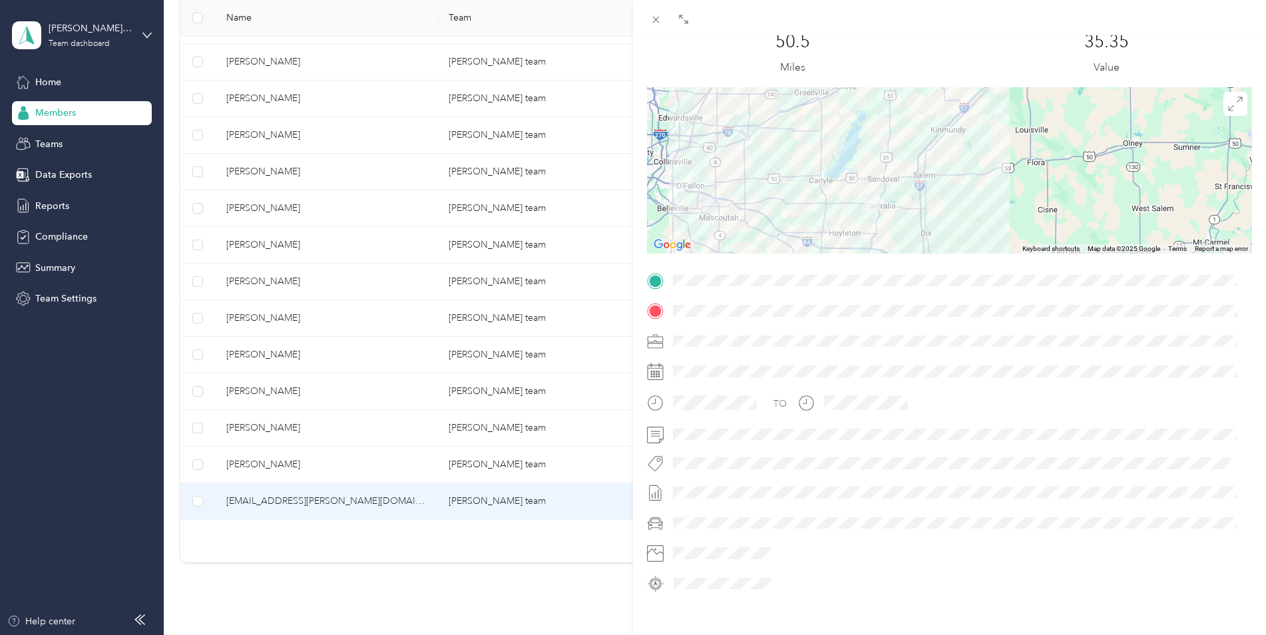
drag, startPoint x: 898, startPoint y: 288, endPoint x: 860, endPoint y: 121, distance: 171.3
click at [860, 121] on div at bounding box center [949, 170] width 605 height 166
click at [653, 20] on icon at bounding box center [655, 19] width 11 height 11
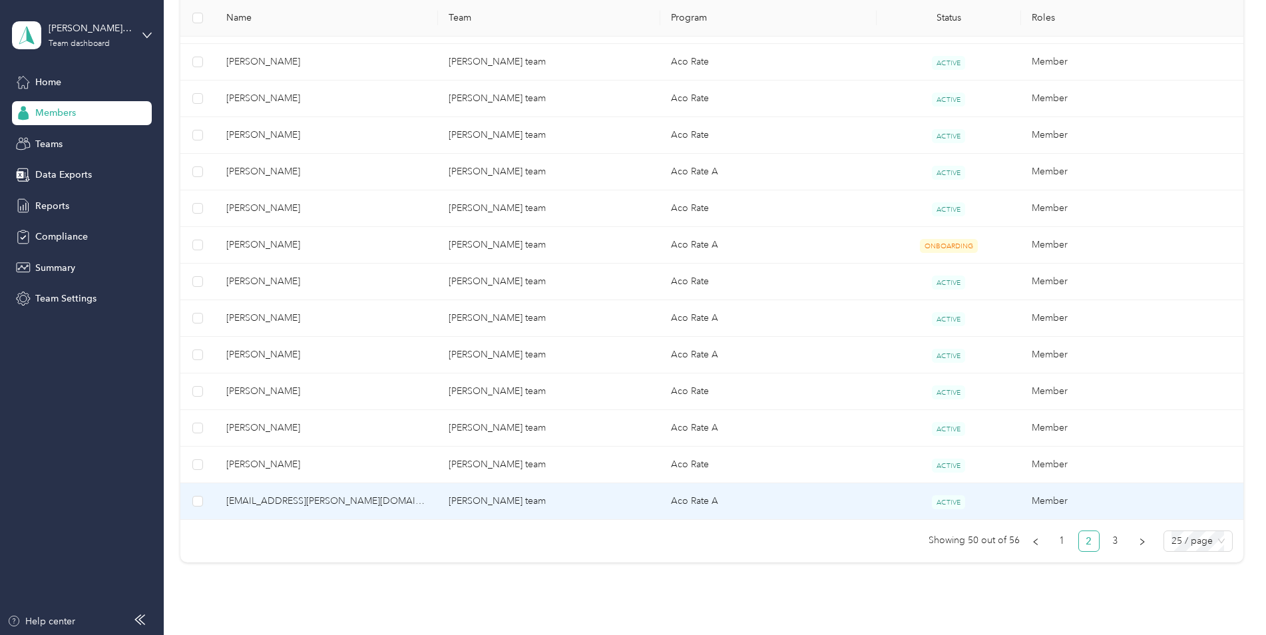
click at [802, 496] on td "Aco Rate A" at bounding box center [768, 501] width 216 height 37
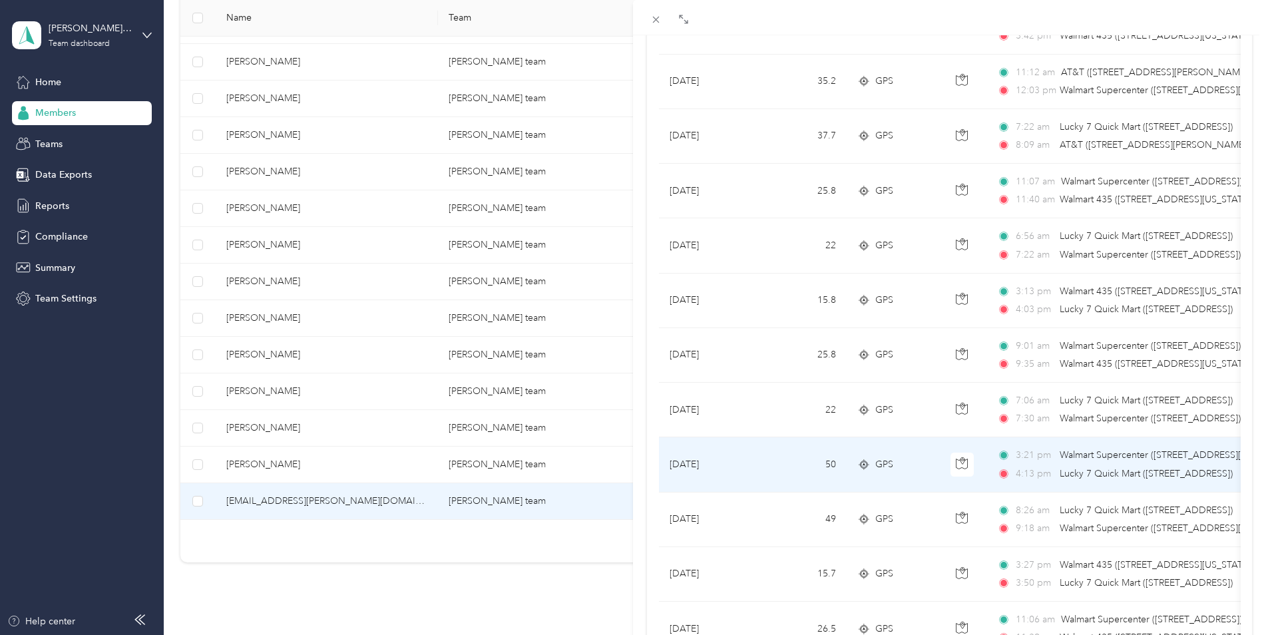
scroll to position [0, 1]
click at [759, 467] on td "50" at bounding box center [802, 464] width 88 height 55
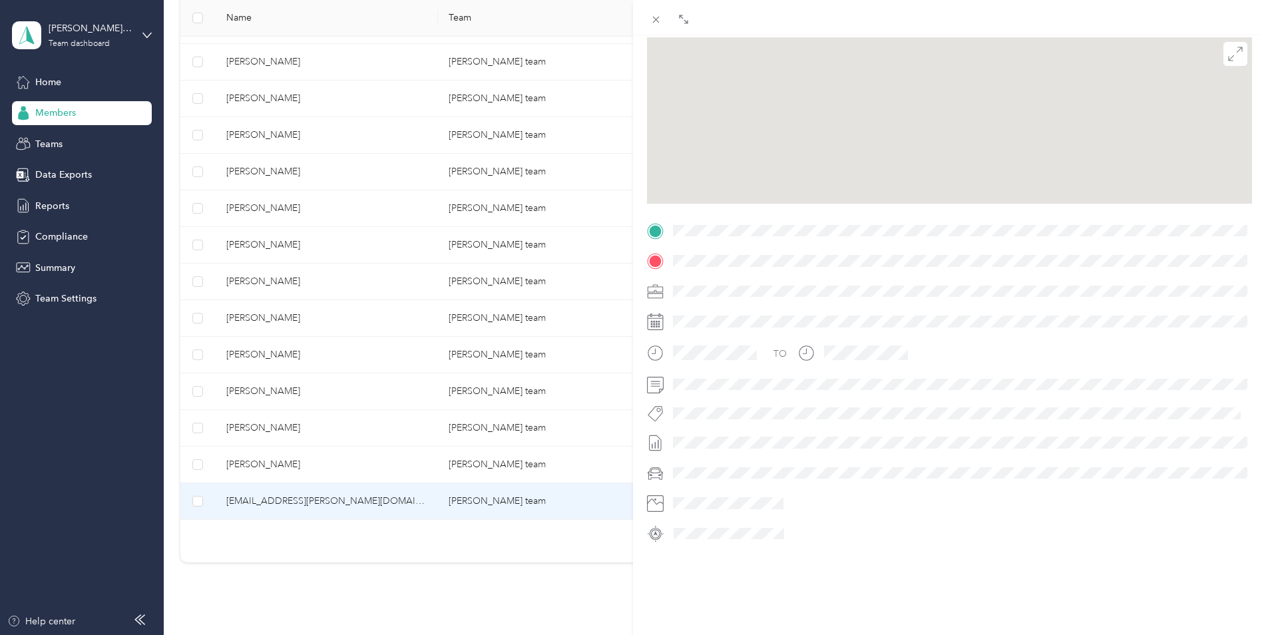
scroll to position [133, 0]
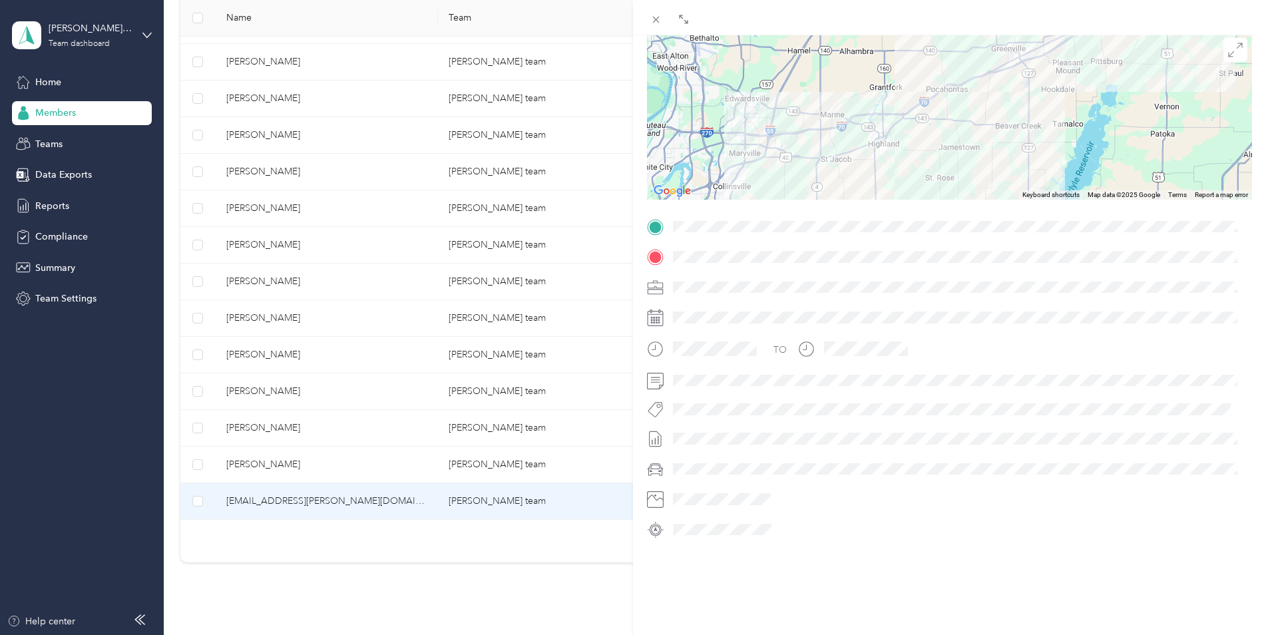
drag, startPoint x: 914, startPoint y: 114, endPoint x: 905, endPoint y: 206, distance: 93.0
click at [905, 206] on div "Trip details This trip cannot be edited because it is either under review, appr…" at bounding box center [949, 243] width 605 height 593
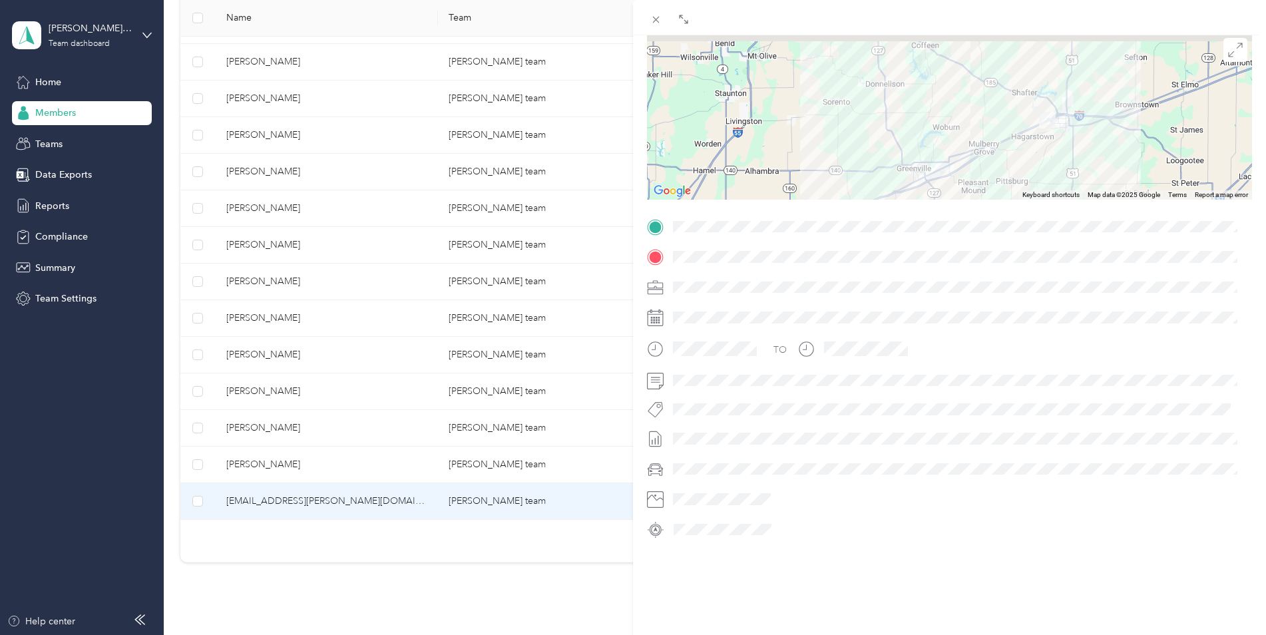
drag, startPoint x: 1056, startPoint y: 69, endPoint x: 960, endPoint y: 192, distance: 157.0
click at [960, 192] on div "Trip details This trip cannot be edited because it is either under review, appr…" at bounding box center [949, 243] width 605 height 593
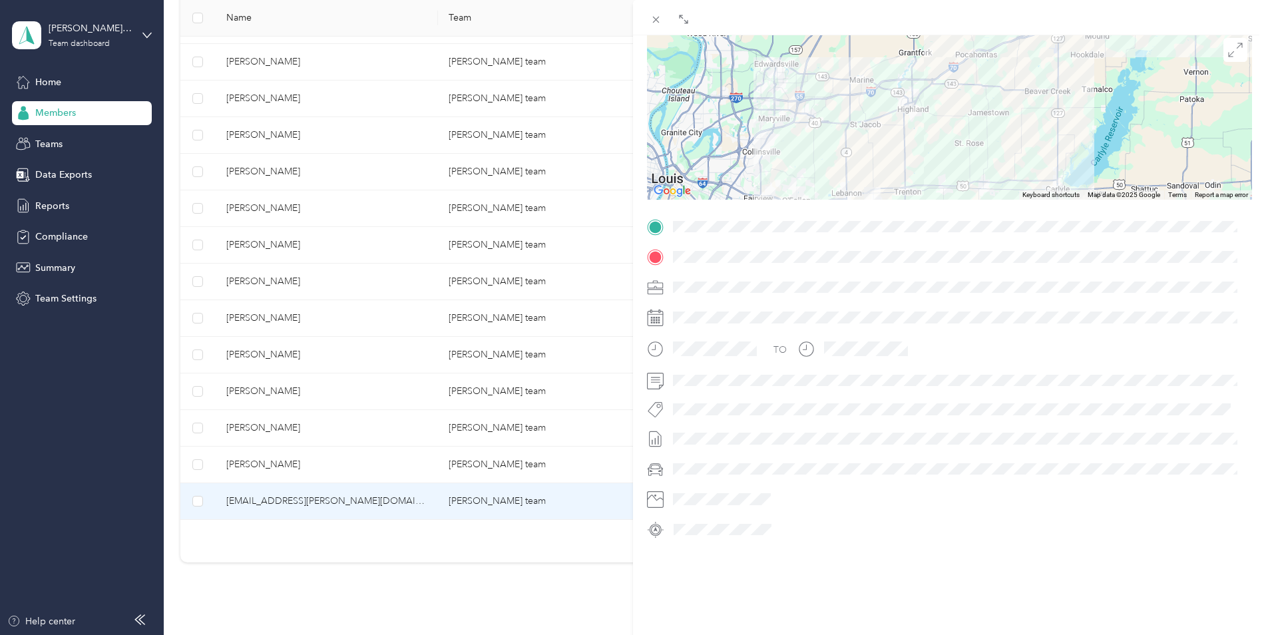
drag, startPoint x: 982, startPoint y: 154, endPoint x: 1111, endPoint y: 6, distance: 196.7
click at [1111, 6] on div "BACK [EMAIL_ADDRESS][PERSON_NAME][DOMAIN_NAME] Trips Trip details Trip details …" at bounding box center [949, 335] width 633 height 670
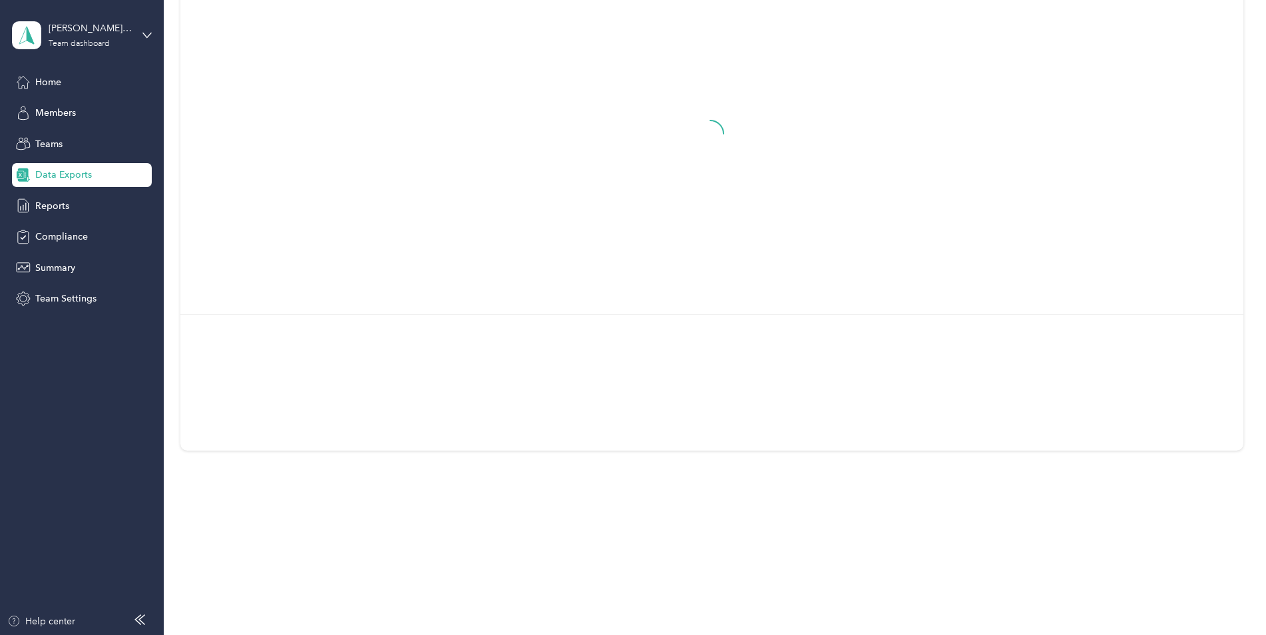
scroll to position [141, 0]
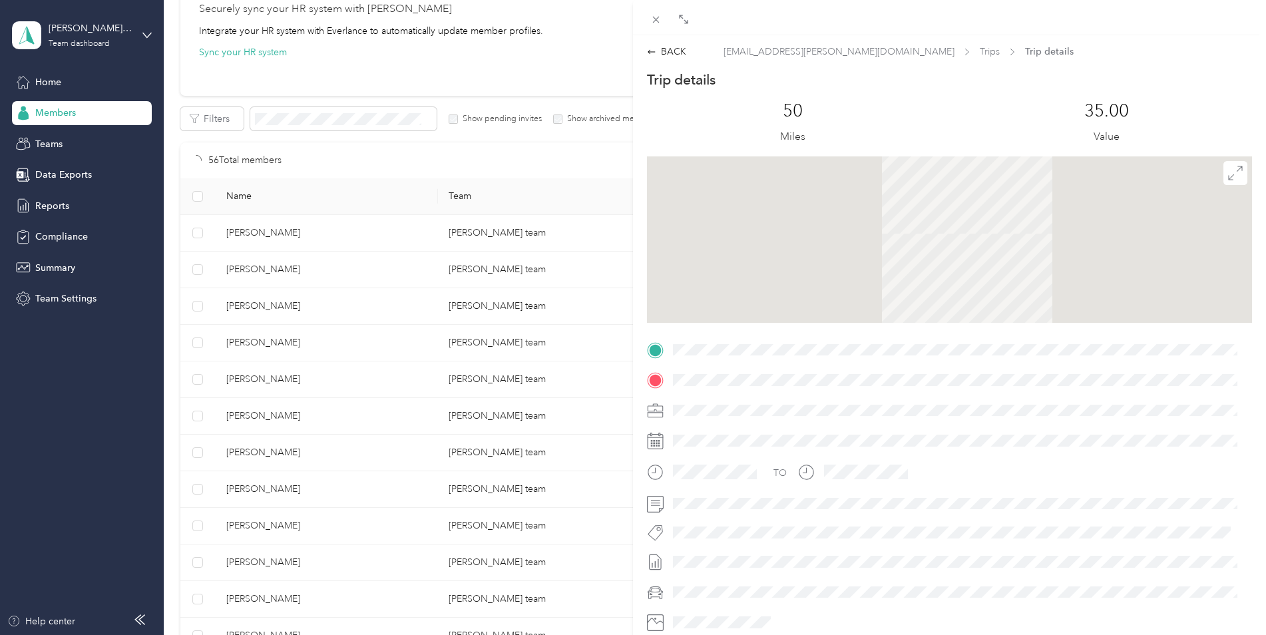
scroll to position [751, 0]
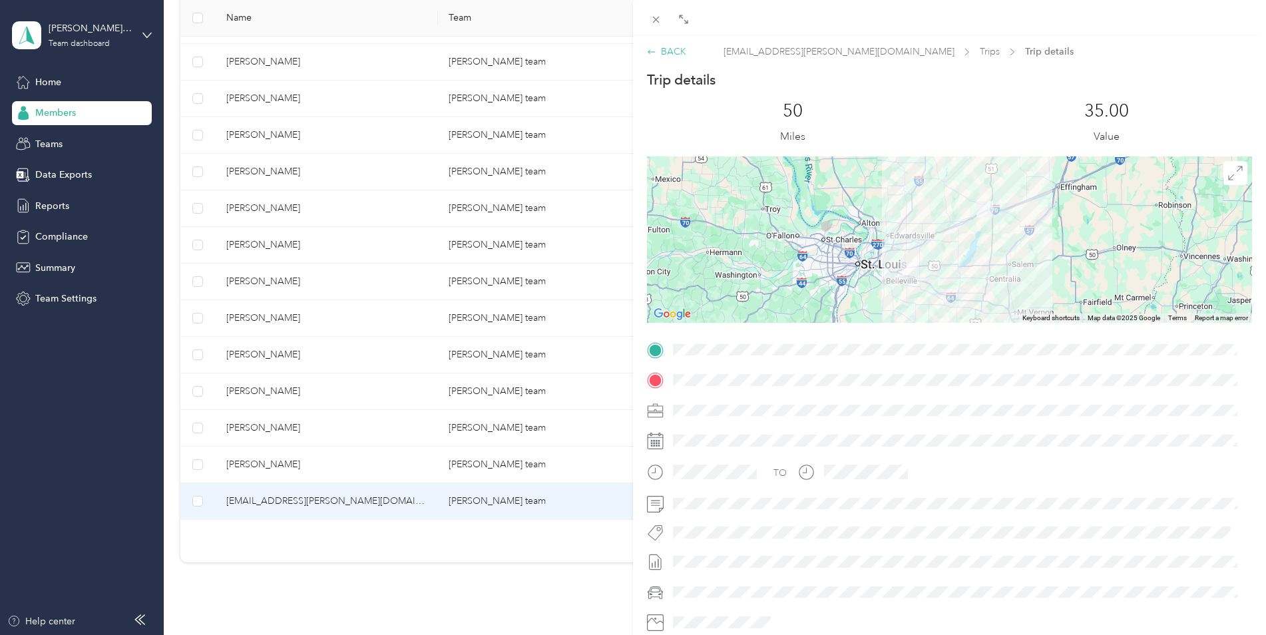
click at [668, 49] on div "BACK" at bounding box center [666, 52] width 39 height 14
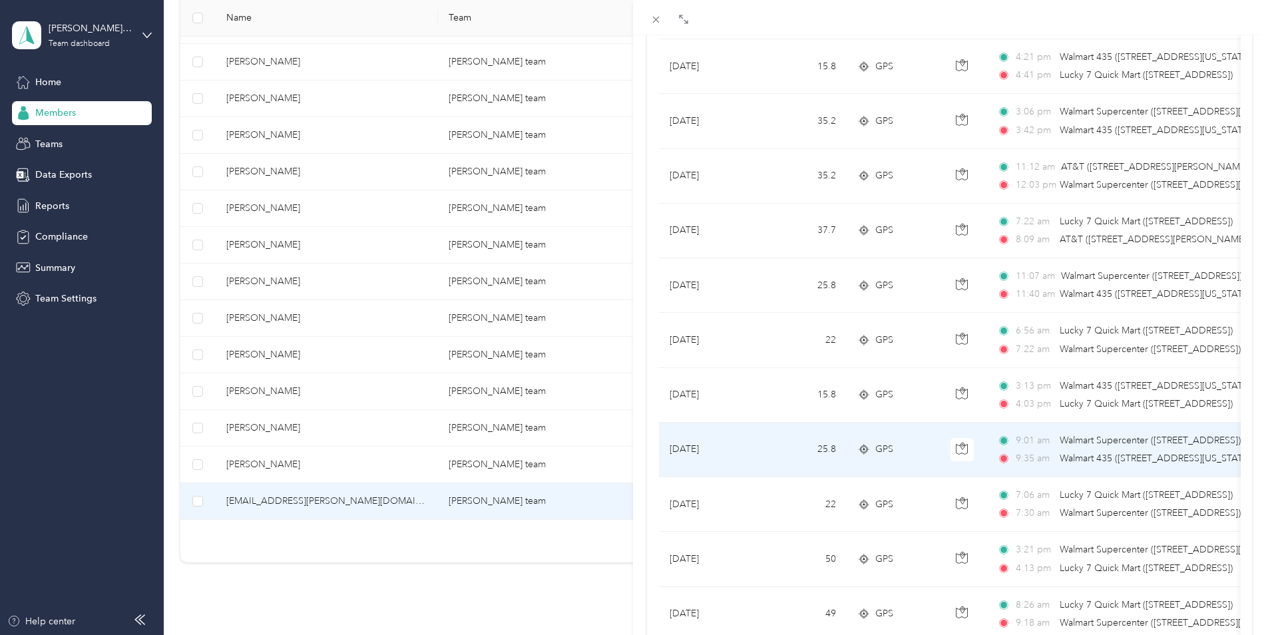
scroll to position [1066, 0]
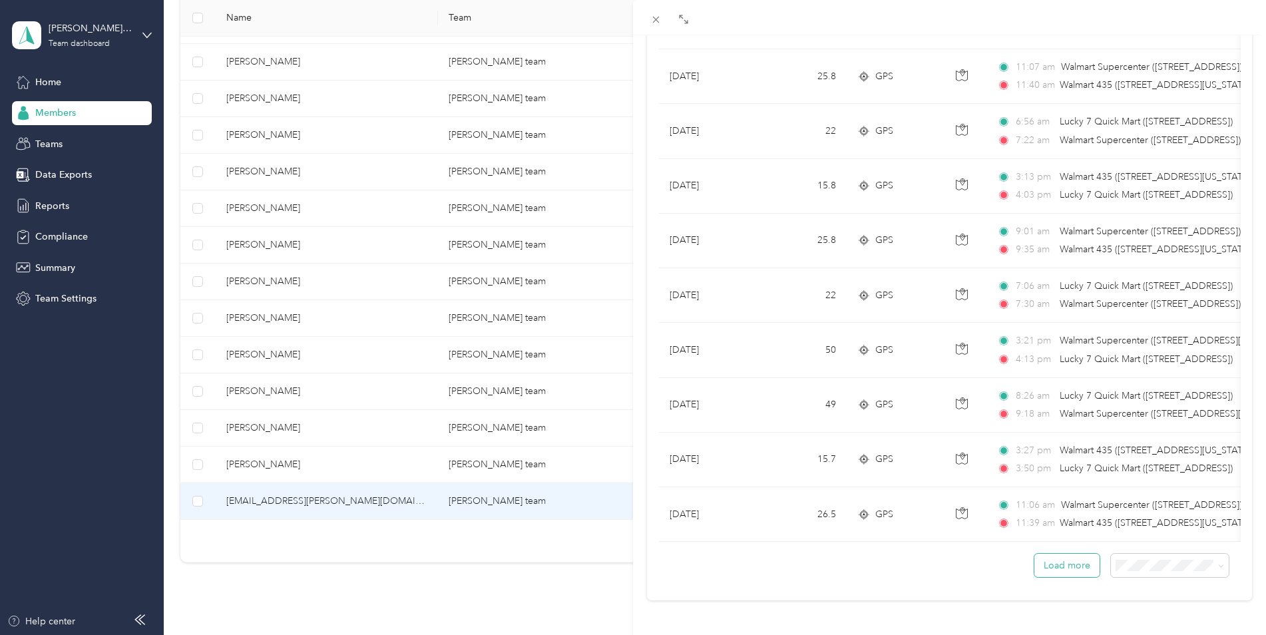
click at [1050, 554] on button "Load more" at bounding box center [1066, 565] width 65 height 23
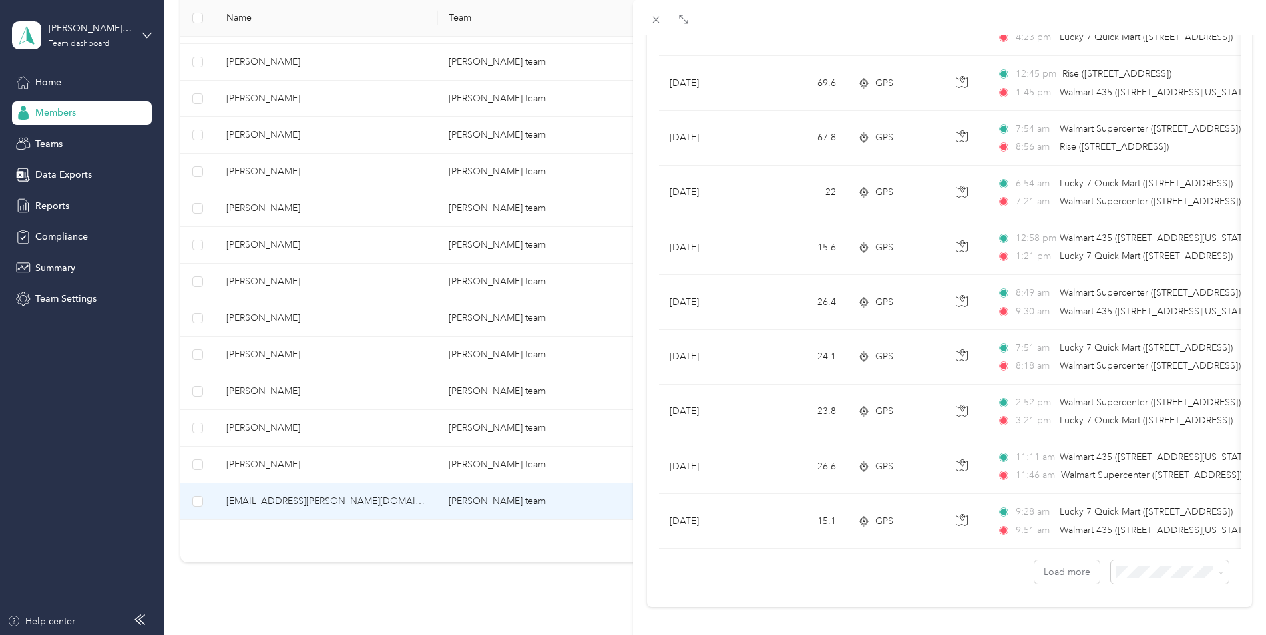
scroll to position [2434, 0]
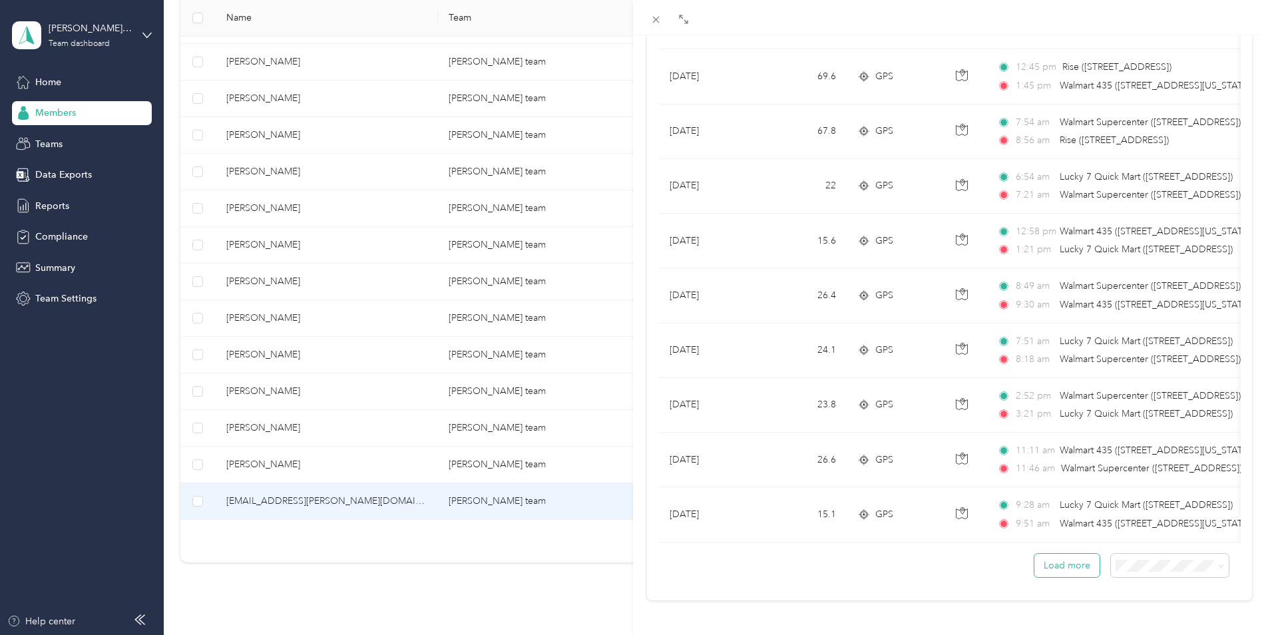
click at [1046, 557] on button "Load more" at bounding box center [1066, 565] width 65 height 23
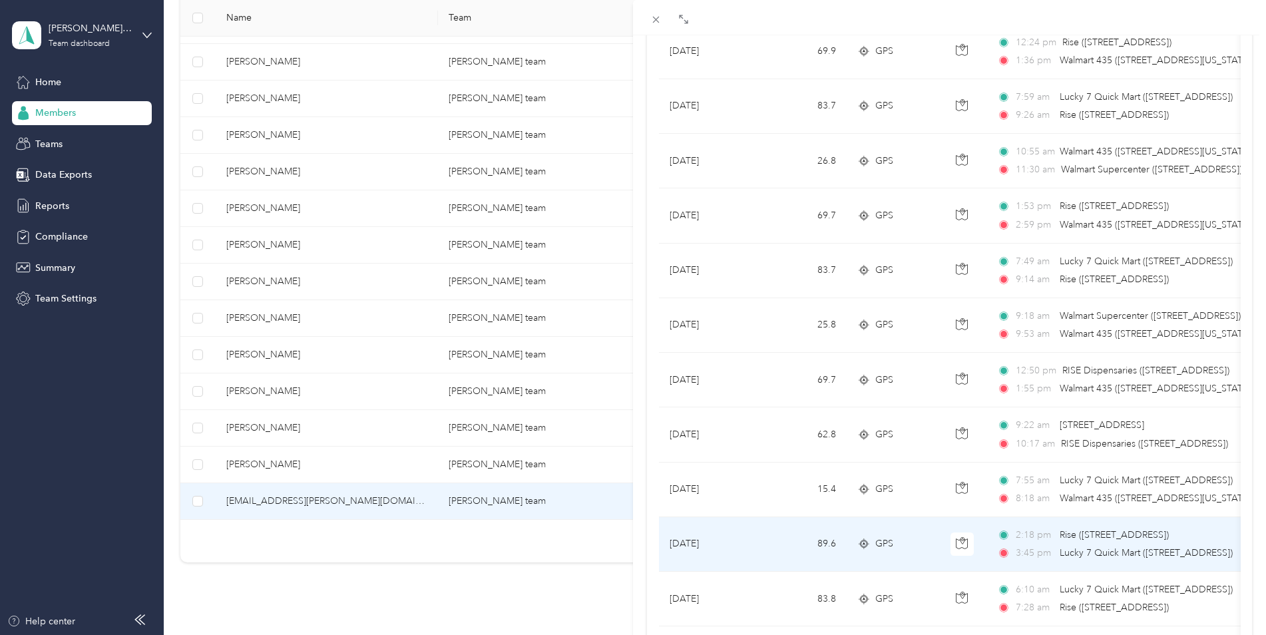
scroll to position [3368, 0]
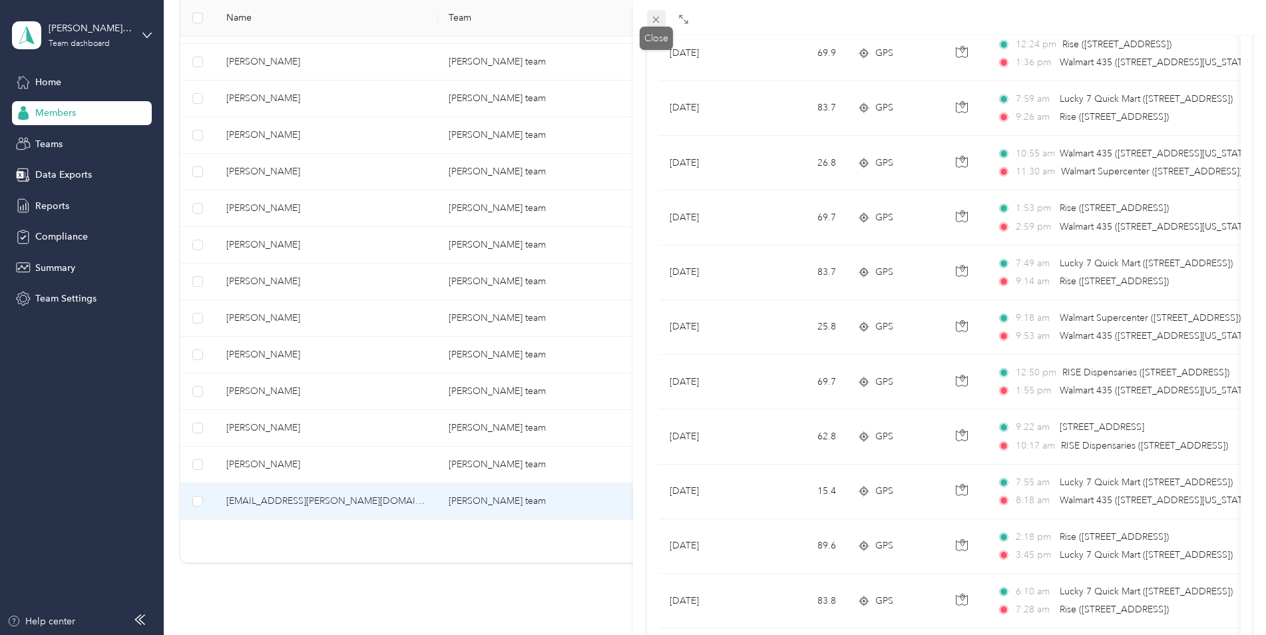
click at [660, 19] on icon at bounding box center [655, 19] width 11 height 11
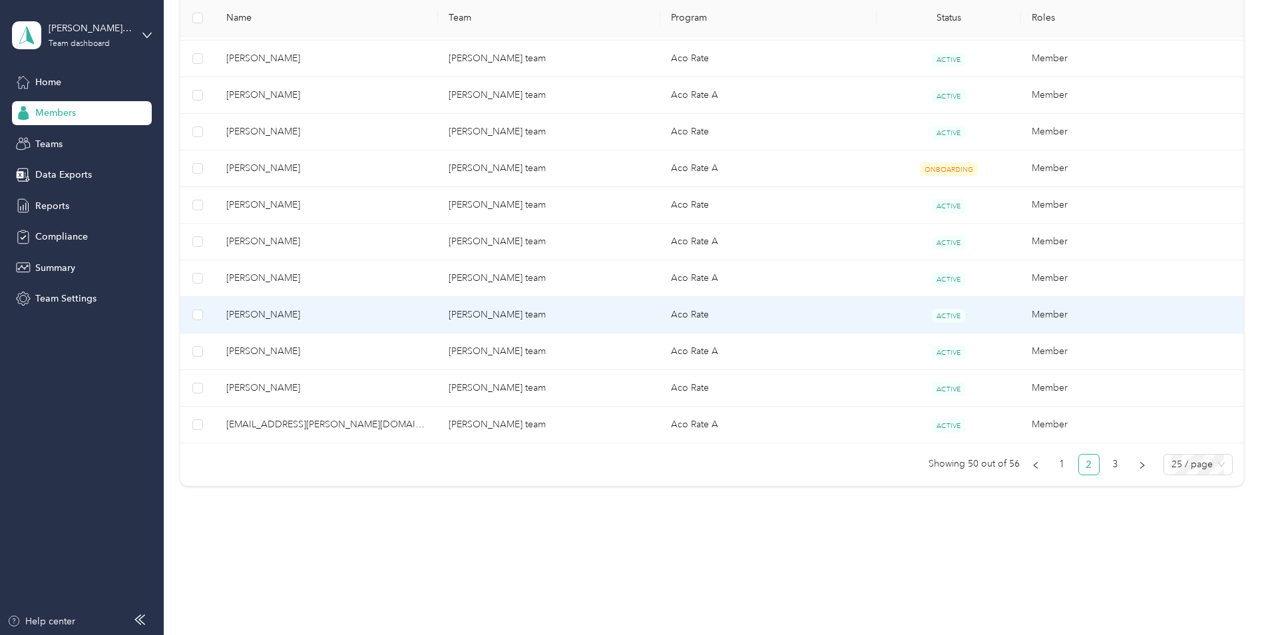
scroll to position [827, 0]
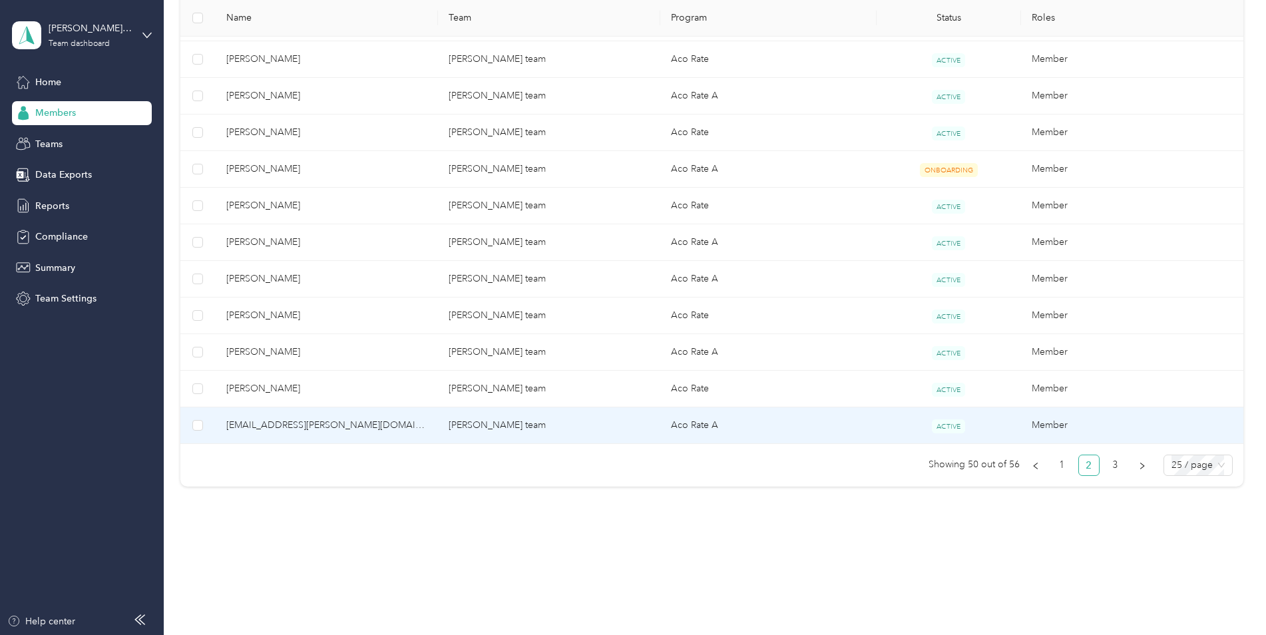
click at [739, 430] on td "Aco Rate A" at bounding box center [768, 425] width 216 height 37
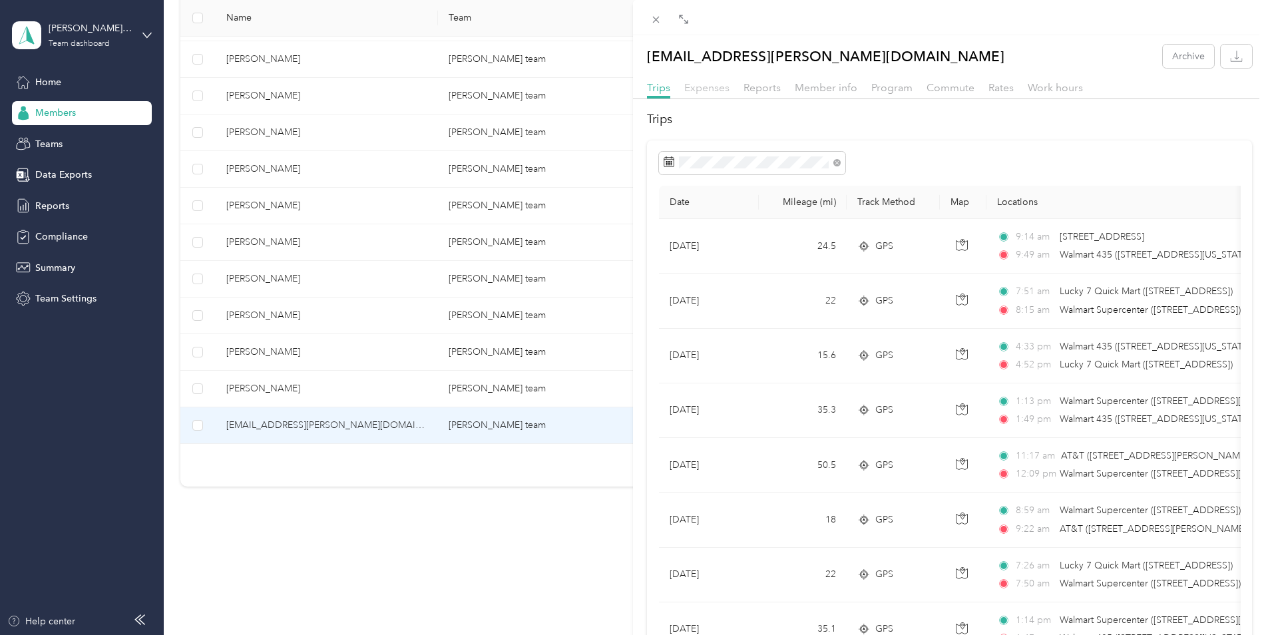
click at [715, 88] on span "Expenses" at bounding box center [706, 87] width 45 height 13
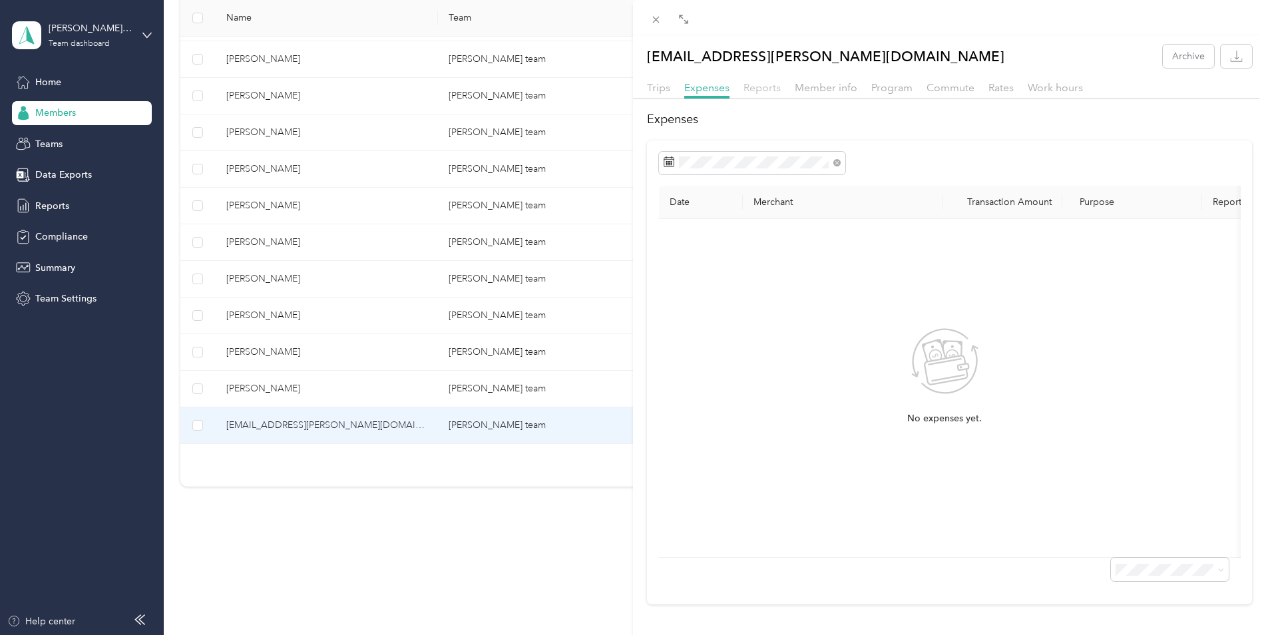
click at [756, 87] on span "Reports" at bounding box center [761, 87] width 37 height 13
